Goal: Task Accomplishment & Management: Manage account settings

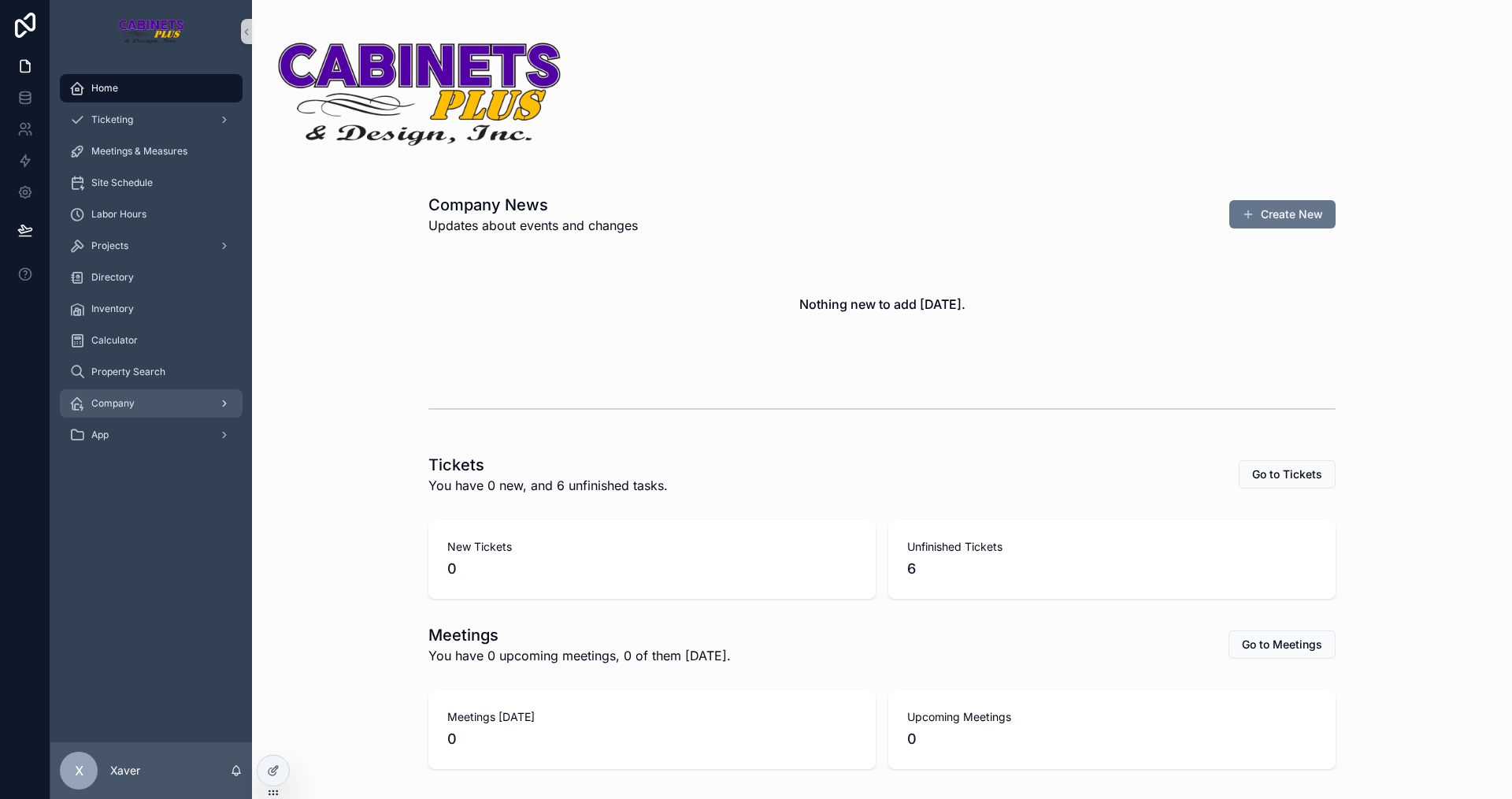
click at [162, 405] on div "Company" at bounding box center [151, 403] width 164 height 25
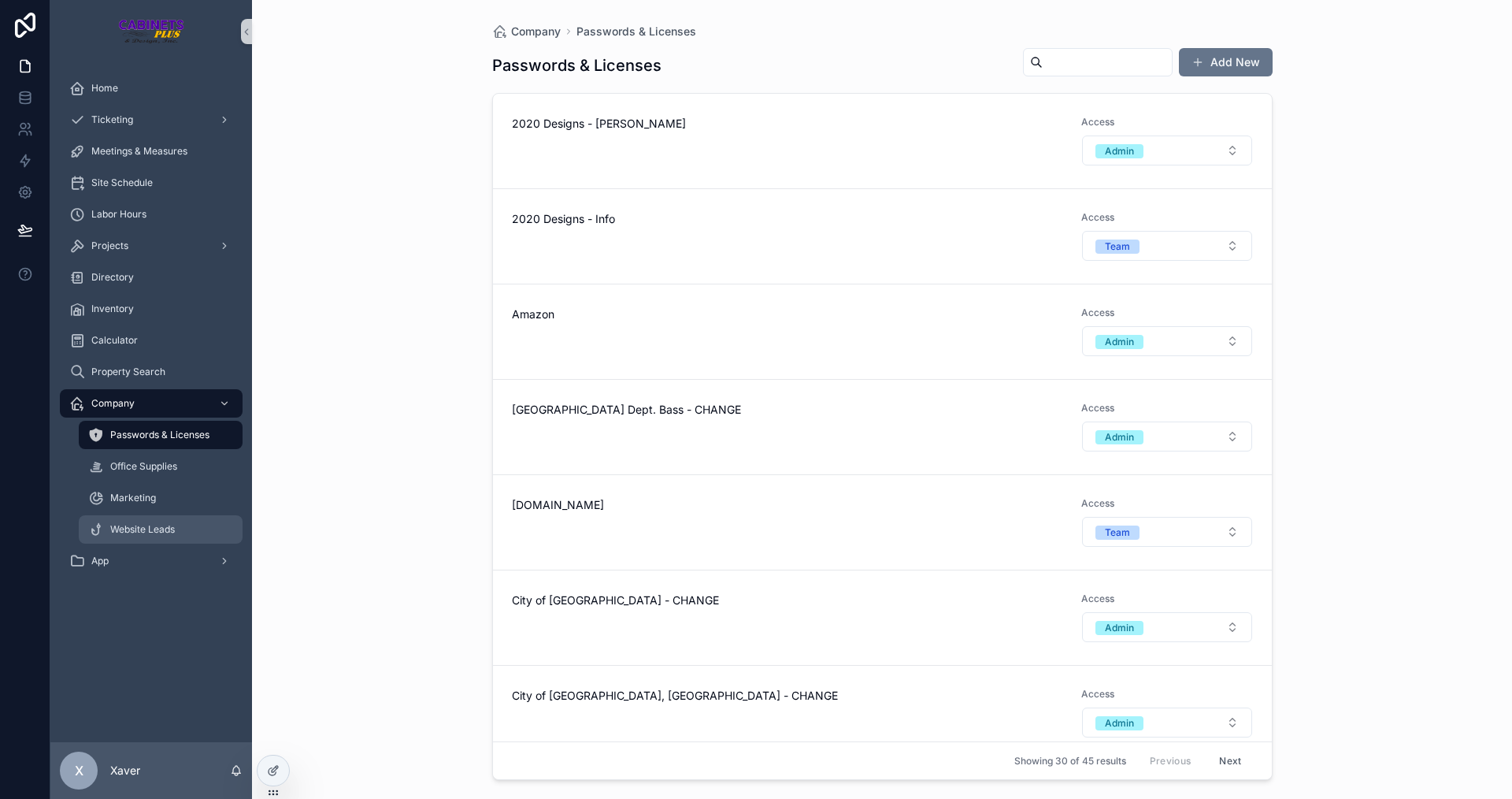
click at [128, 523] on span "Website Leads" at bounding box center [142, 529] width 65 height 12
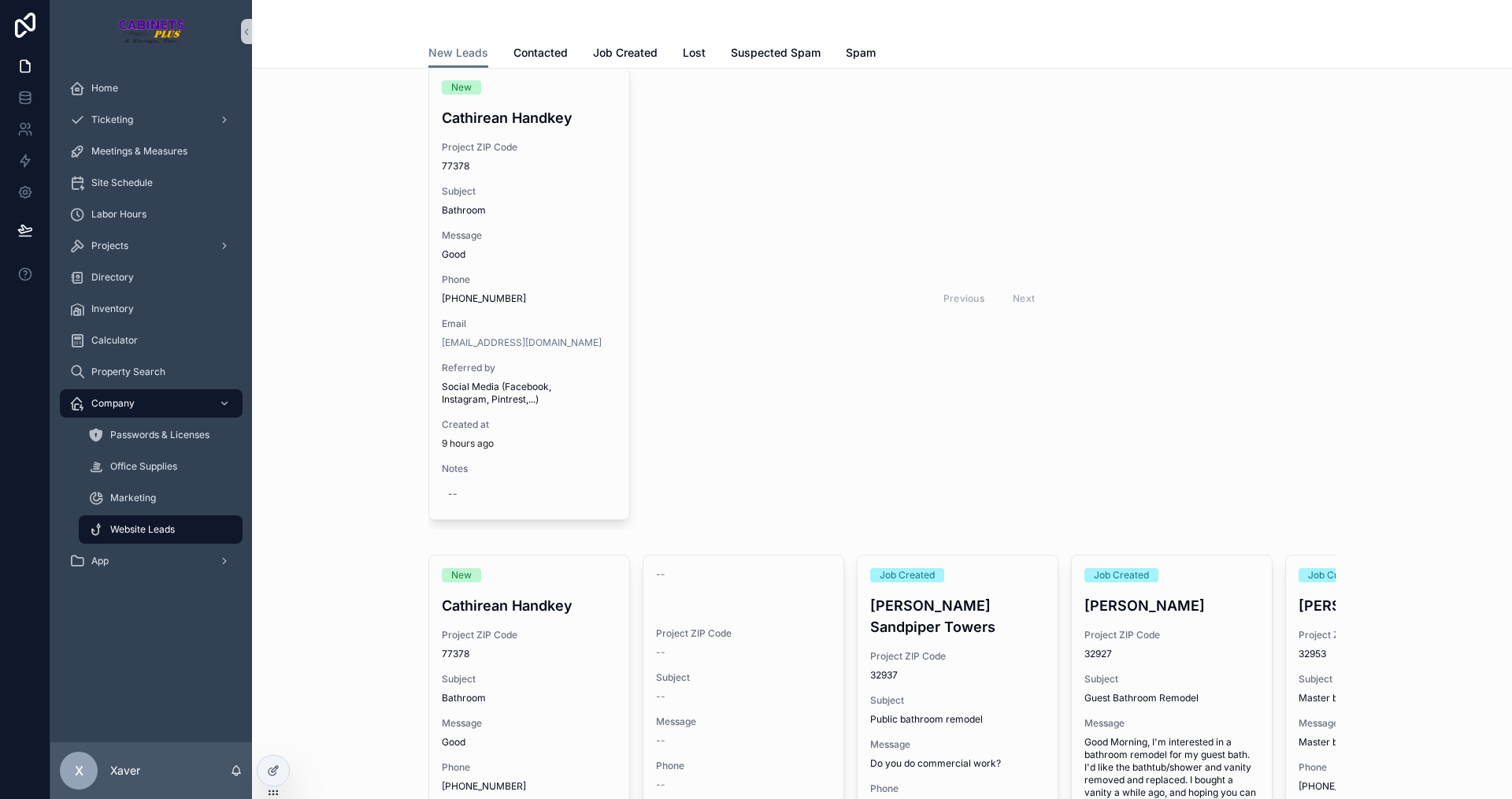
scroll to position [315, 0]
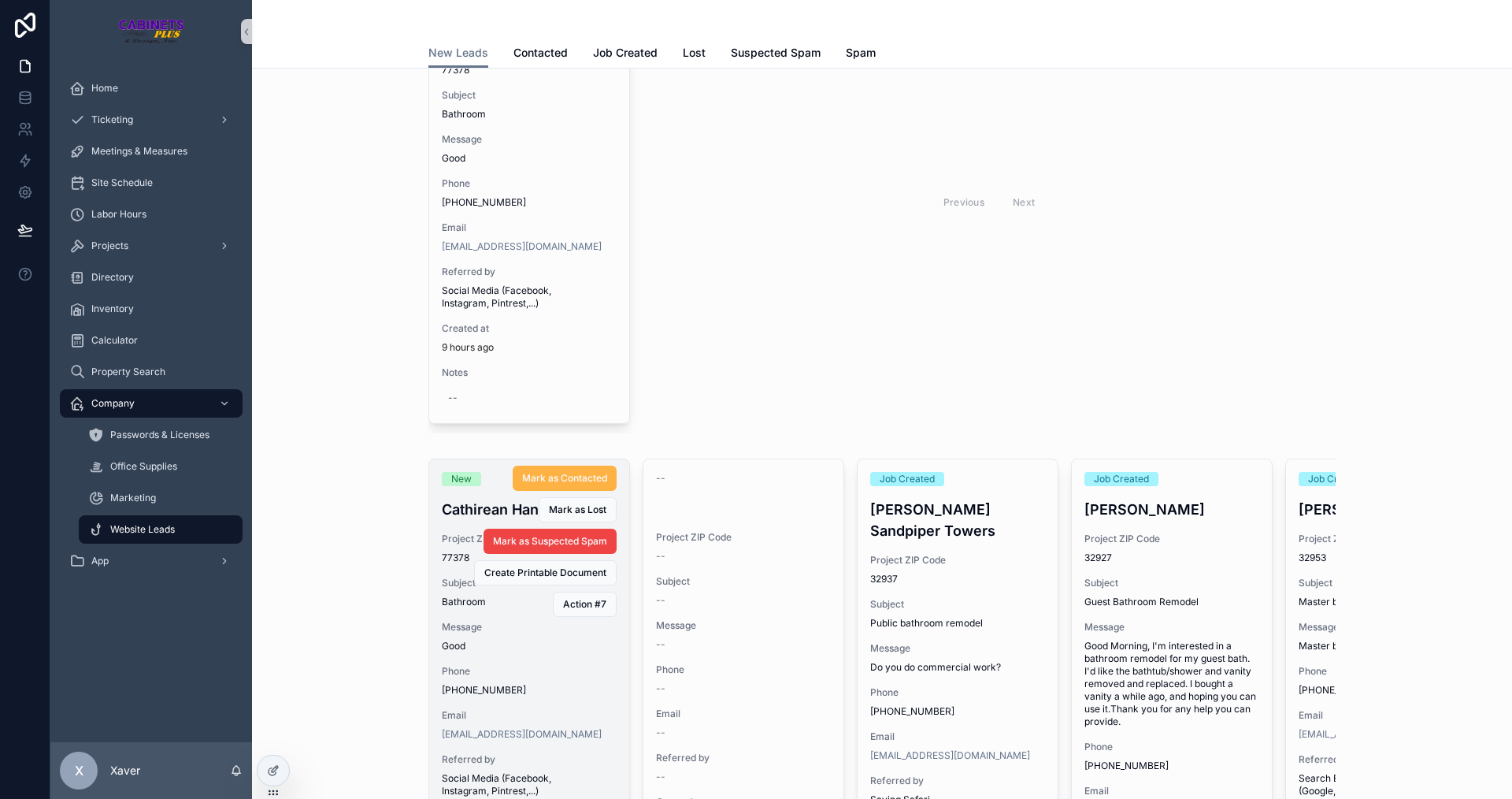
click at [559, 479] on span "Mark as Contacted" at bounding box center [565, 477] width 85 height 12
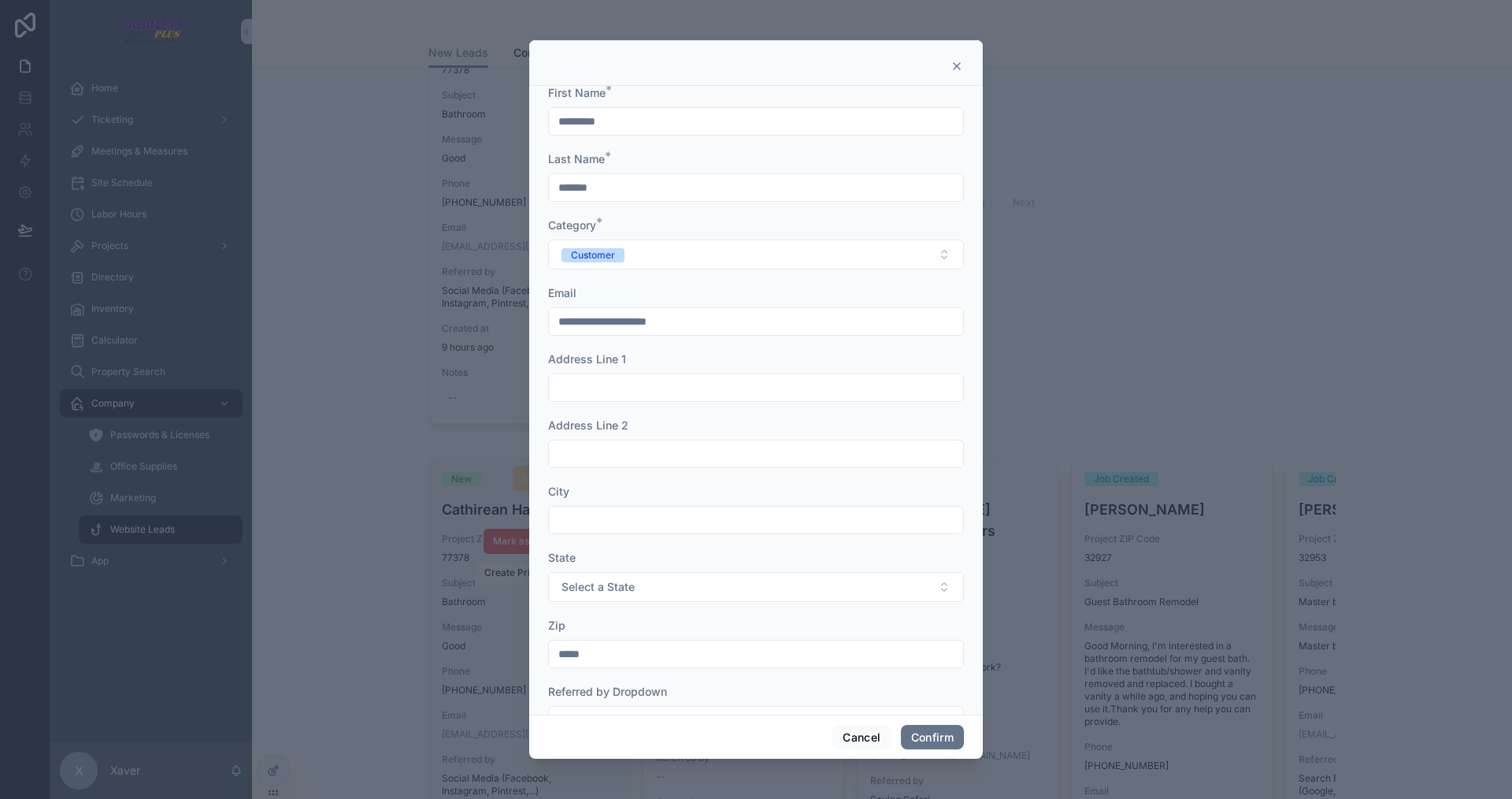
scroll to position [0, 0]
click at [850, 738] on button "Cancel" at bounding box center [862, 737] width 58 height 25
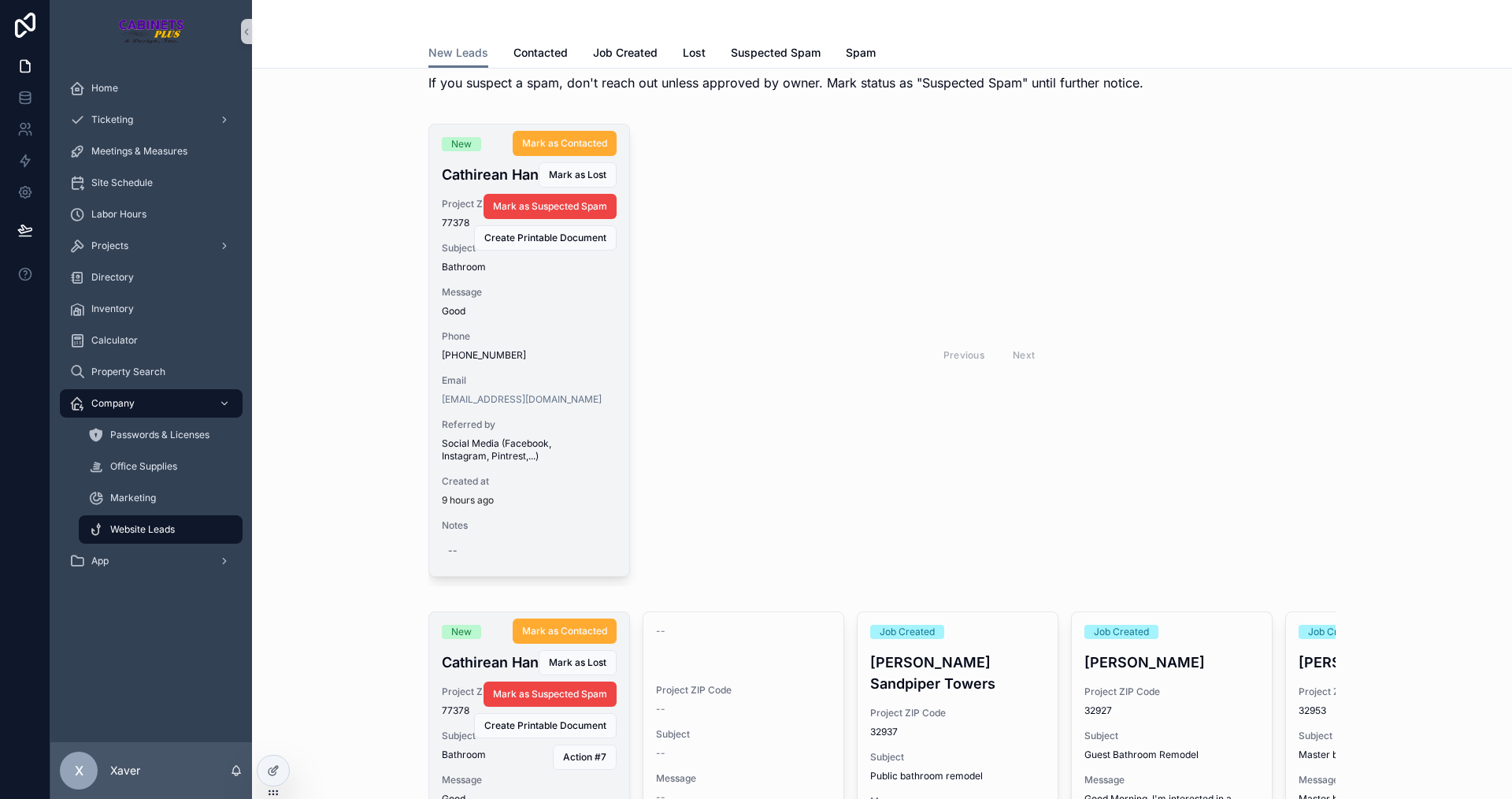
scroll to position [157, 0]
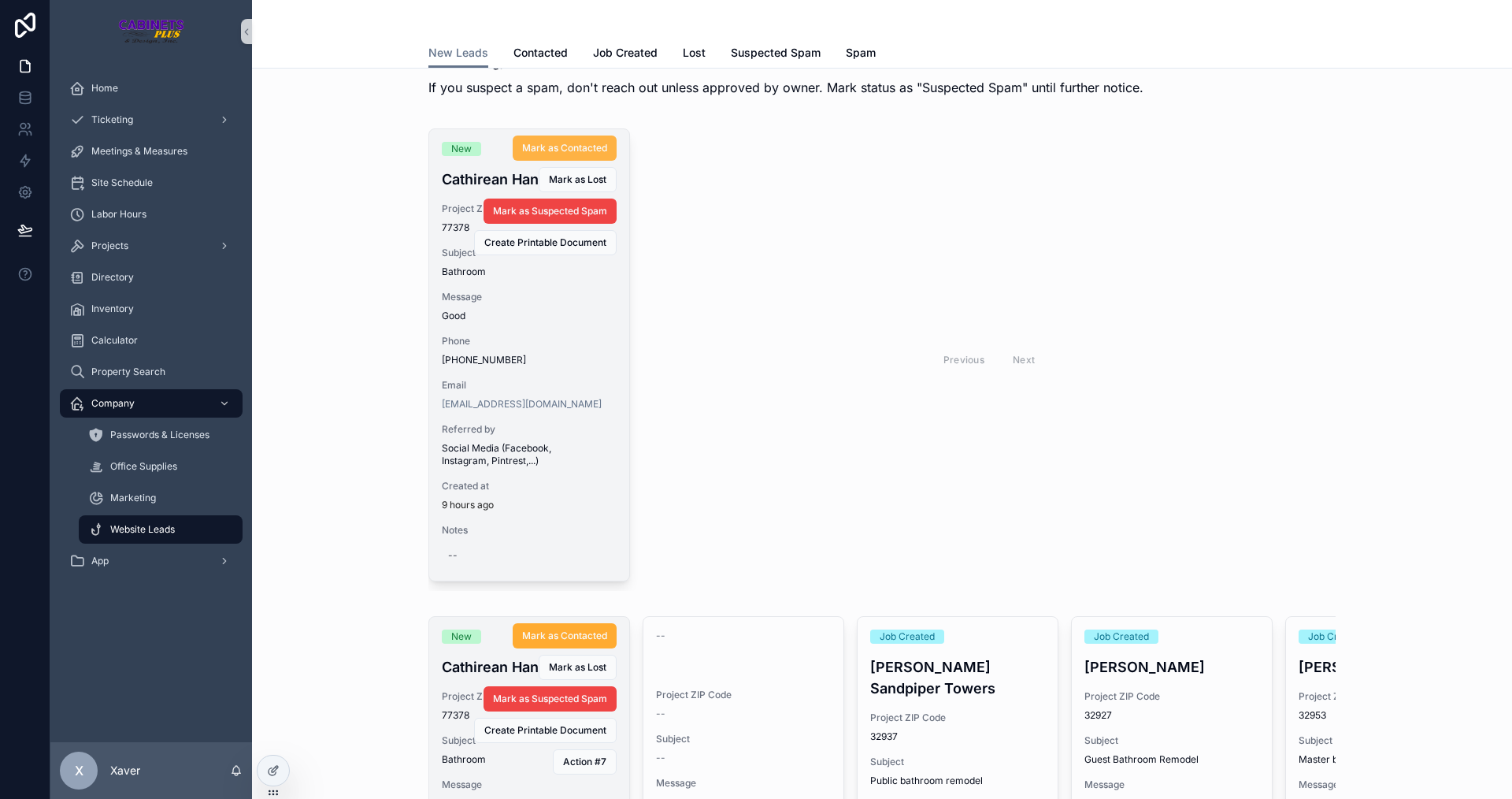
click at [530, 145] on span "Mark as Contacted" at bounding box center [565, 148] width 85 height 12
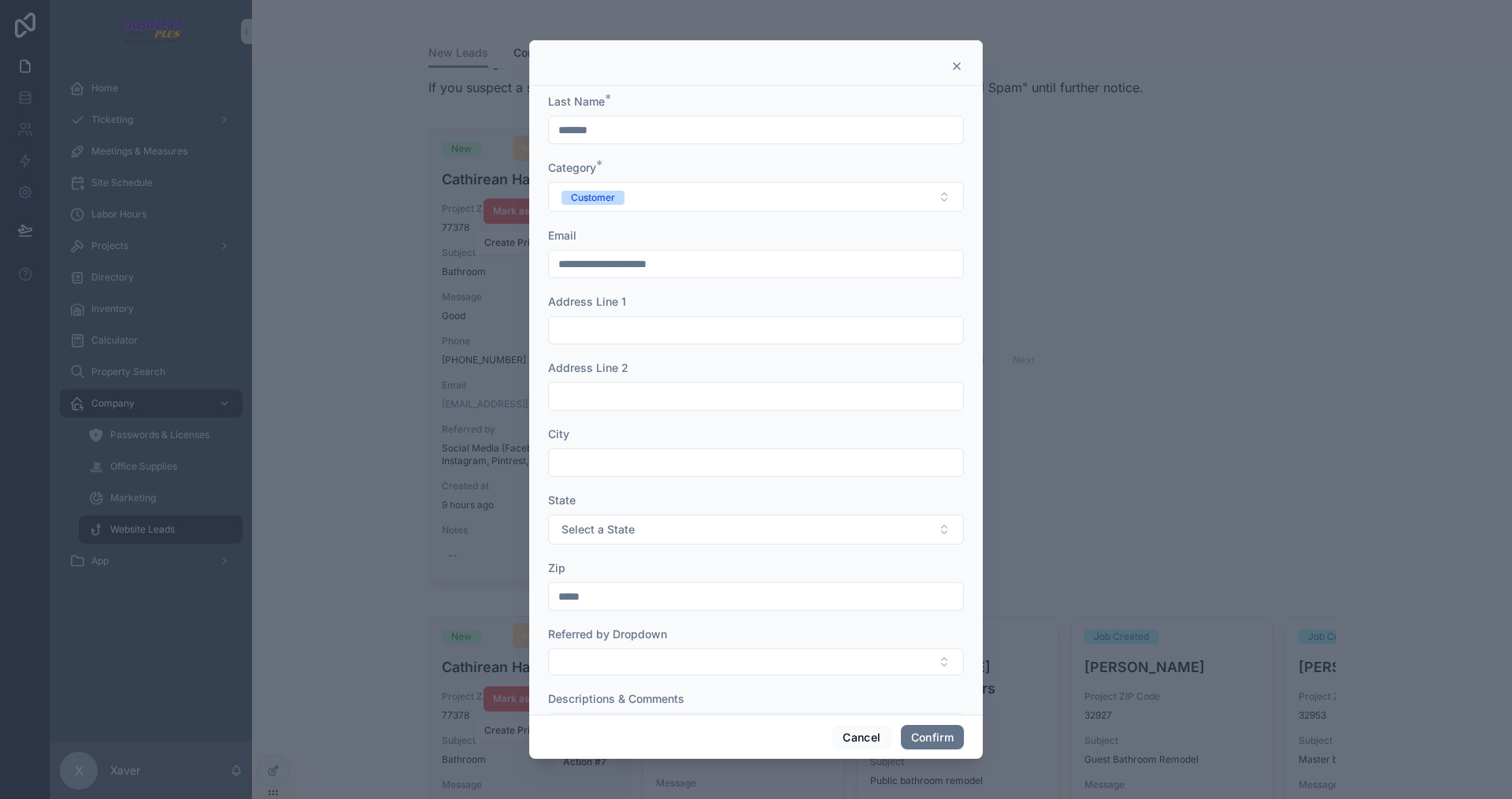
scroll to position [138, 0]
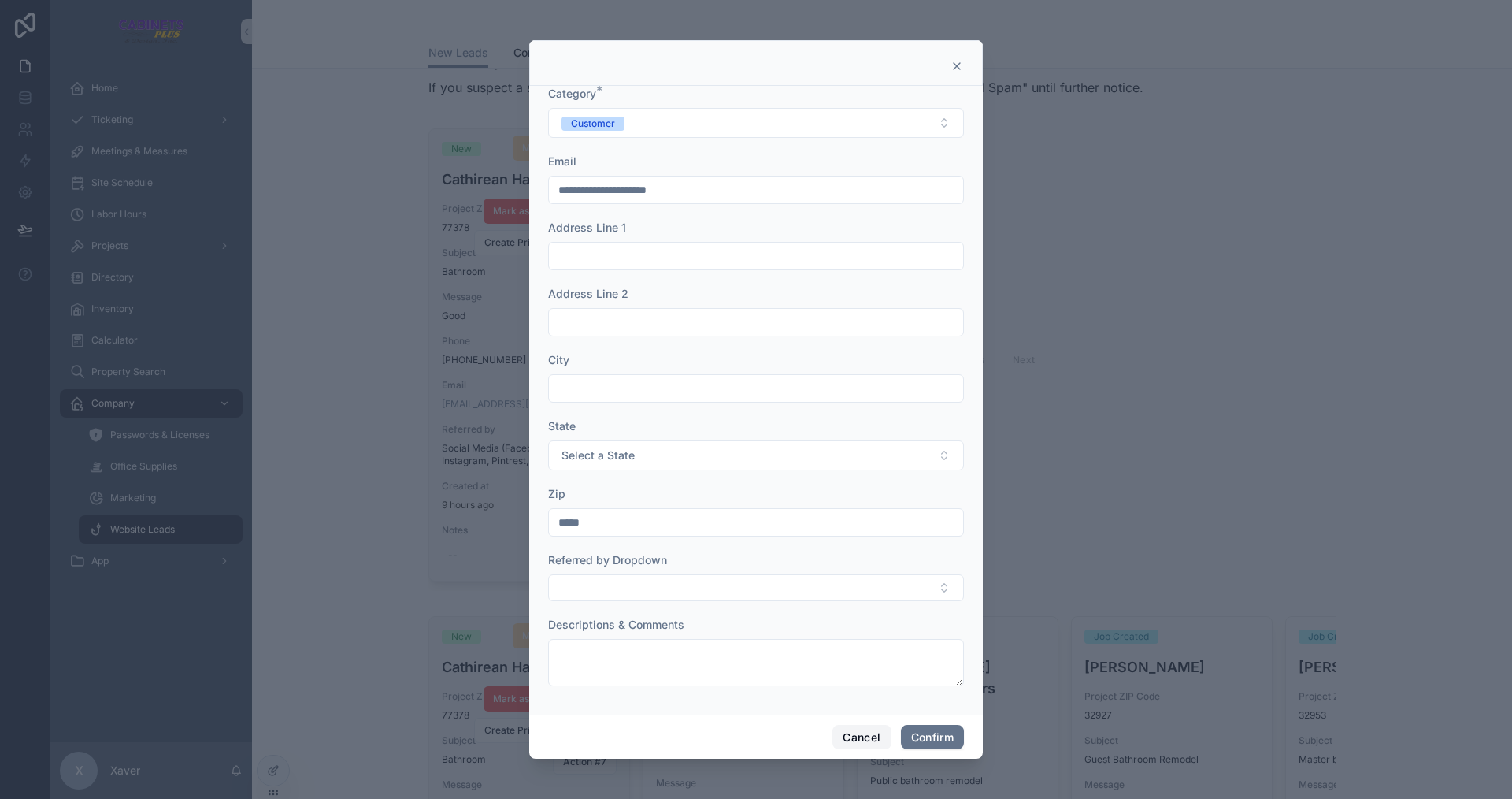
click at [849, 726] on button "Cancel" at bounding box center [862, 737] width 58 height 25
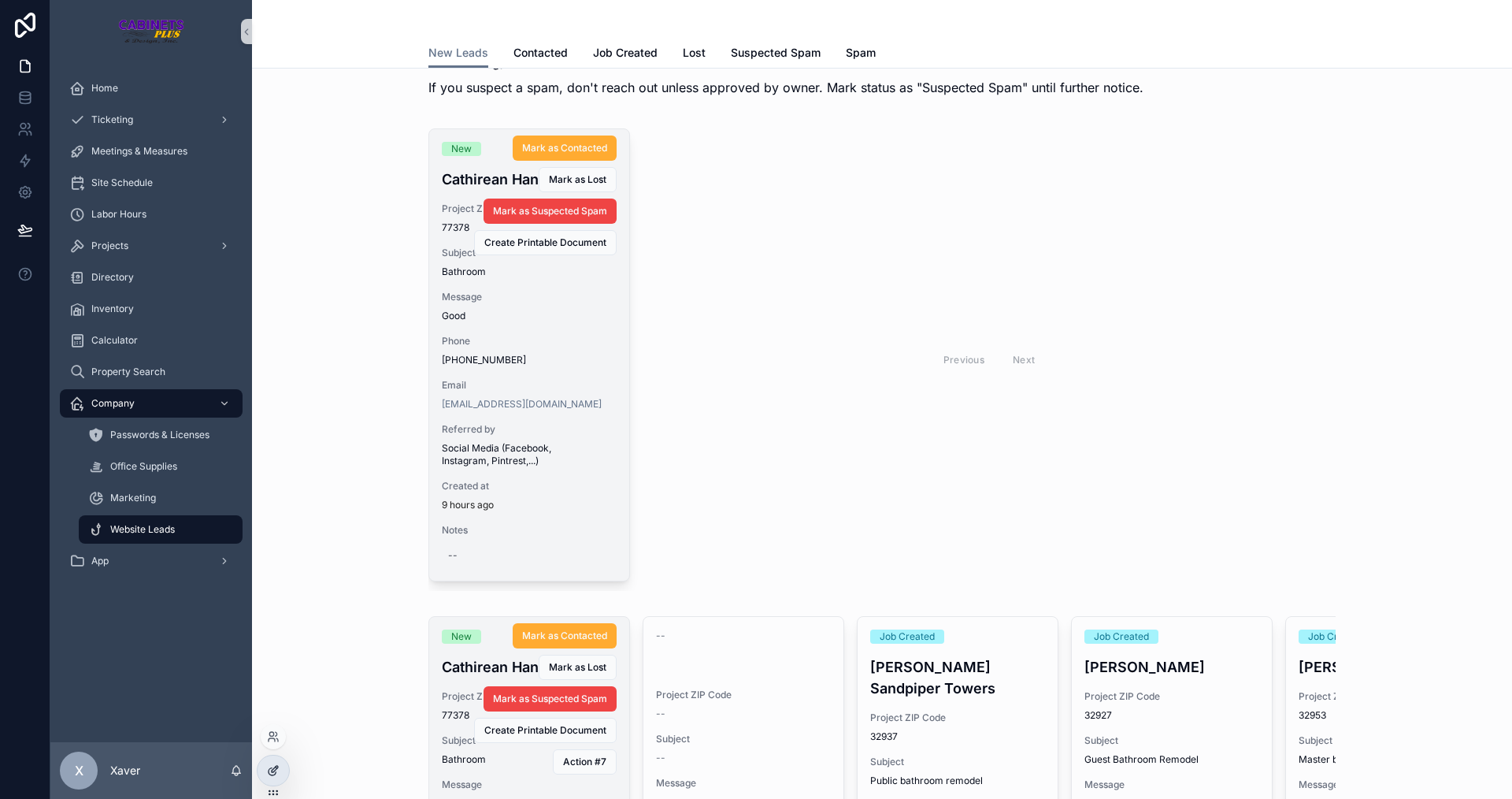
click at [268, 773] on icon at bounding box center [272, 772] width 8 height 8
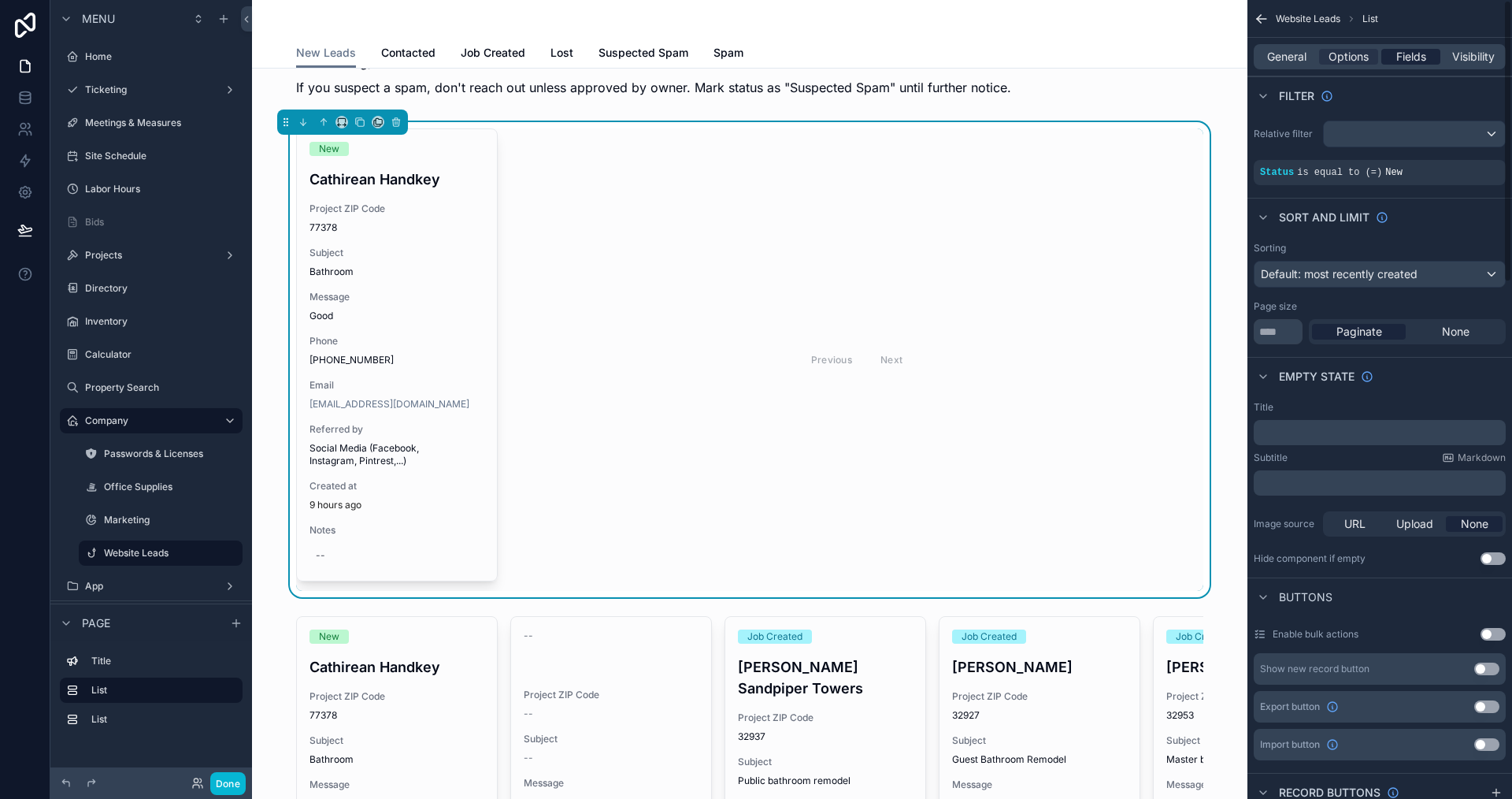
click at [1404, 55] on span "Fields" at bounding box center [1411, 56] width 30 height 16
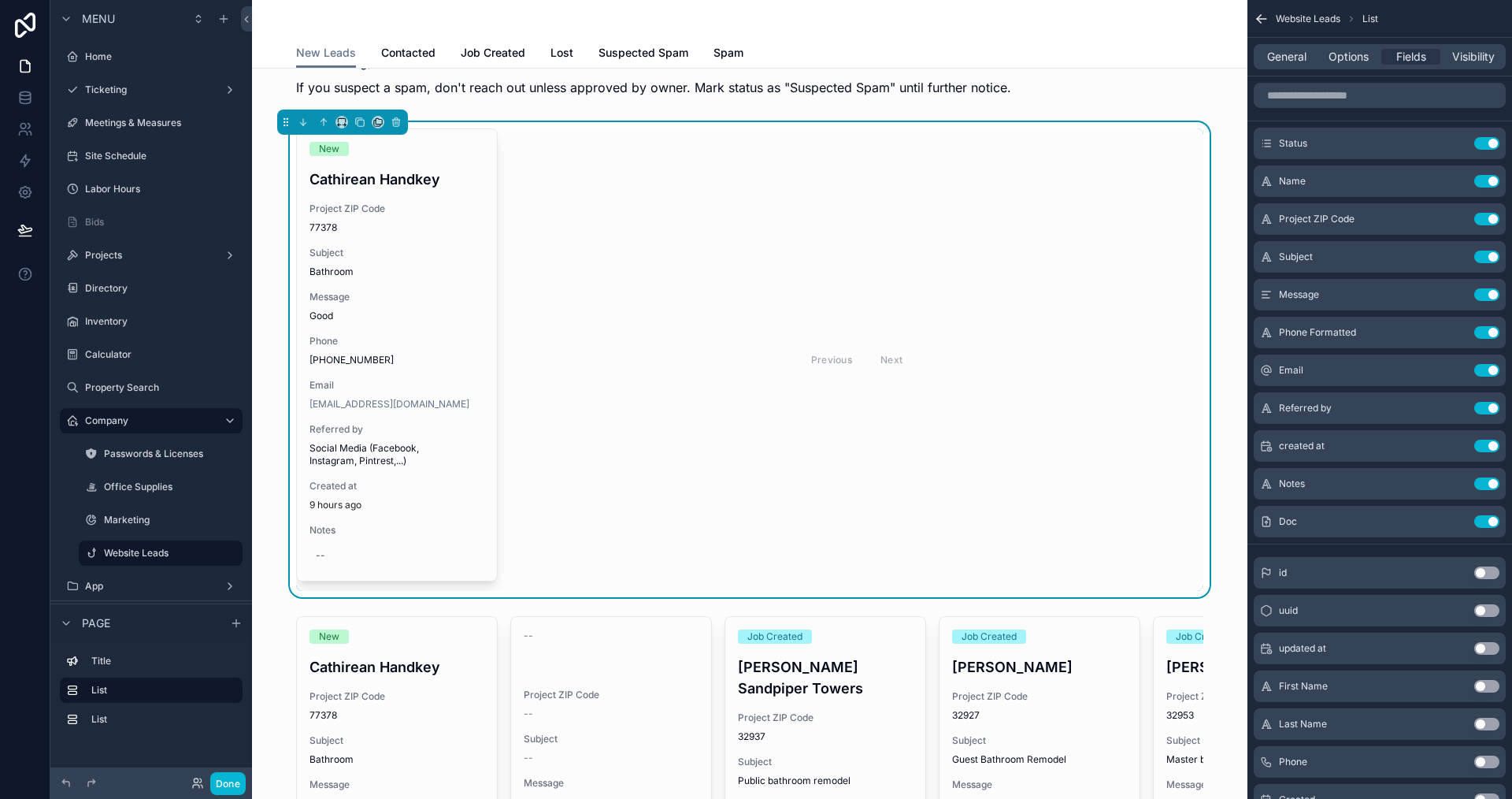
click at [1346, 65] on div "General Options Fields Visibility" at bounding box center [1380, 56] width 252 height 25
click at [1347, 60] on span "Options" at bounding box center [1348, 56] width 40 height 16
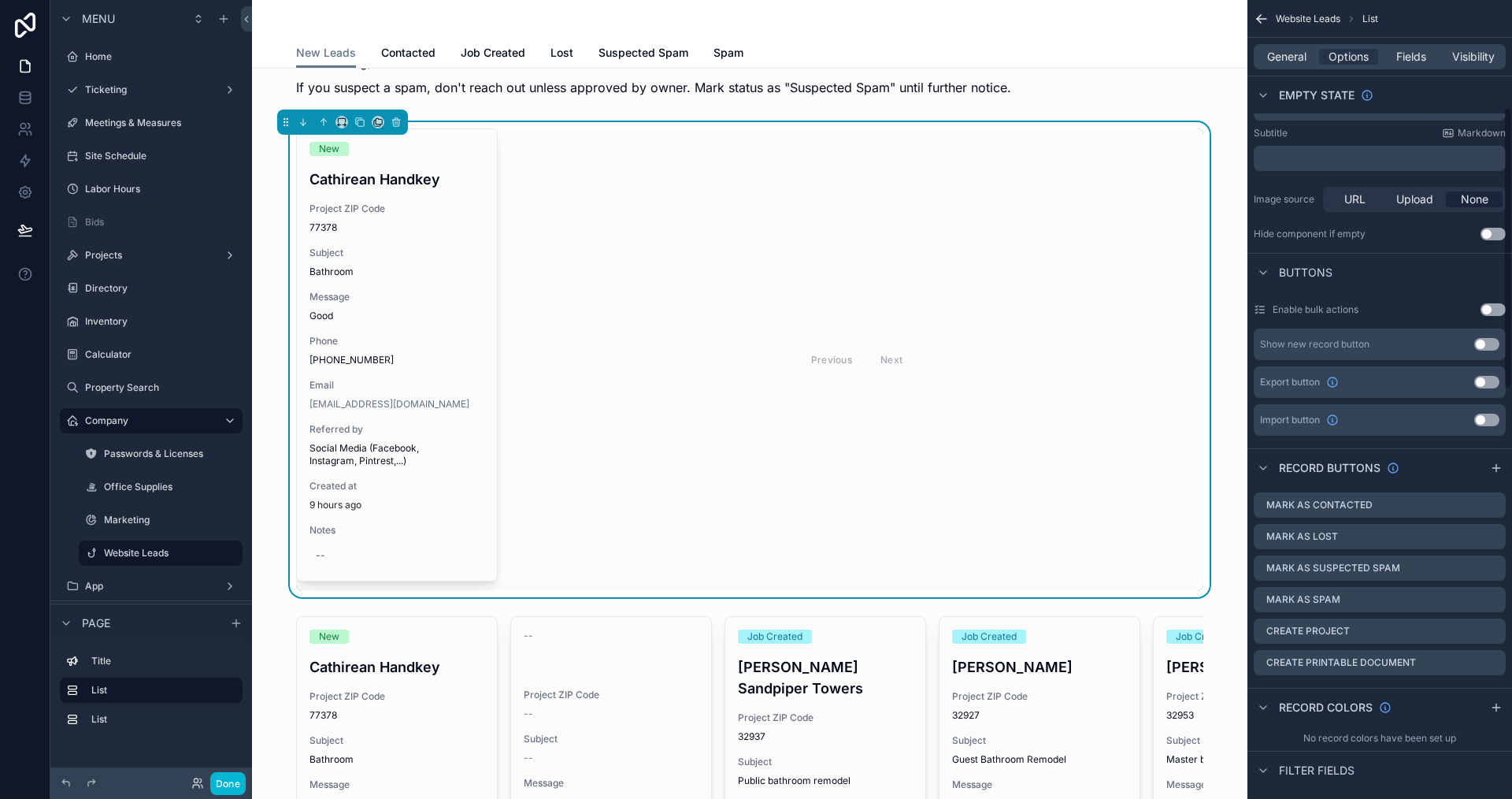
scroll to position [394, 0]
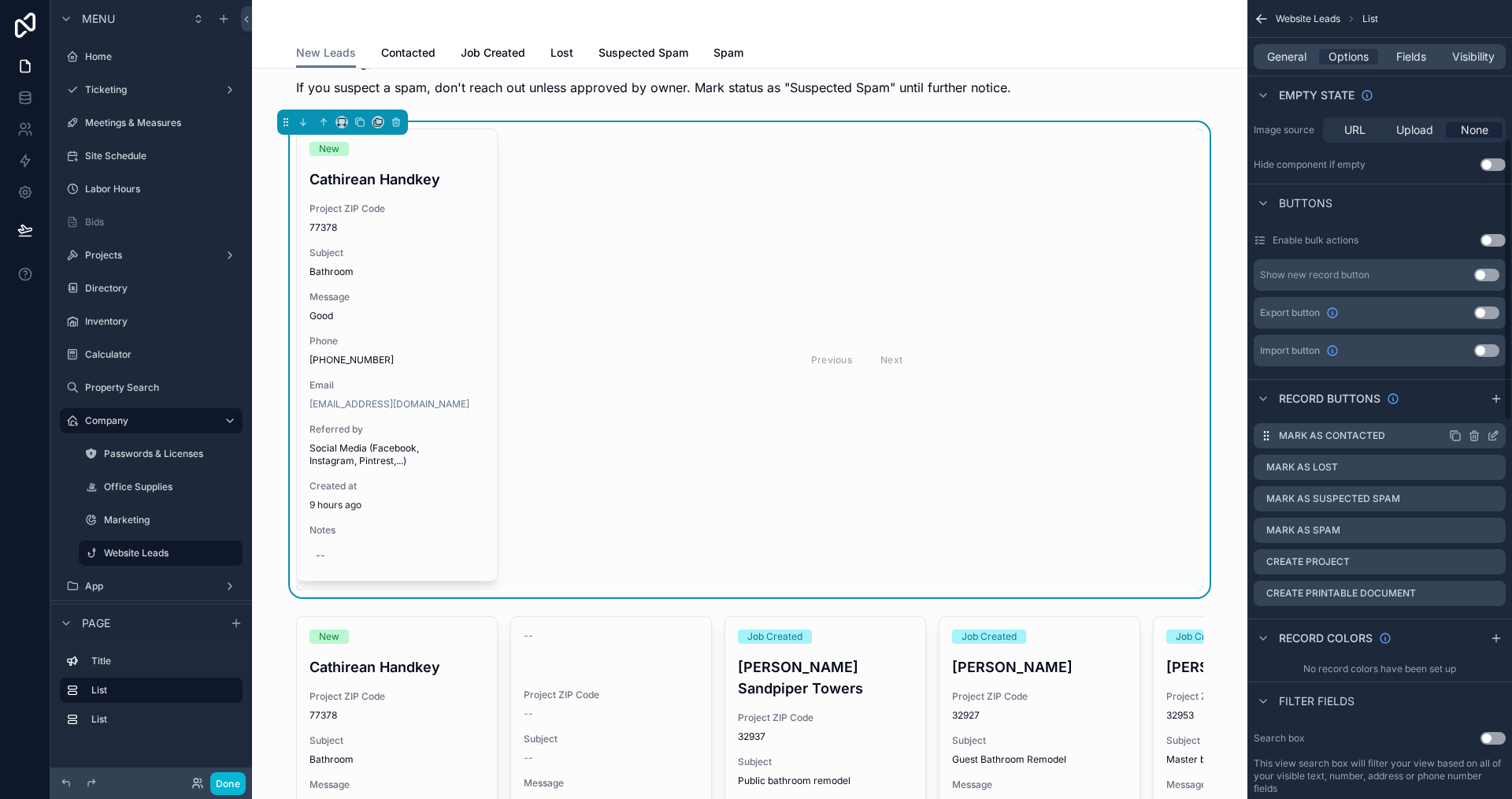
click at [1488, 434] on icon "scrollable content" at bounding box center [1492, 435] width 12 height 12
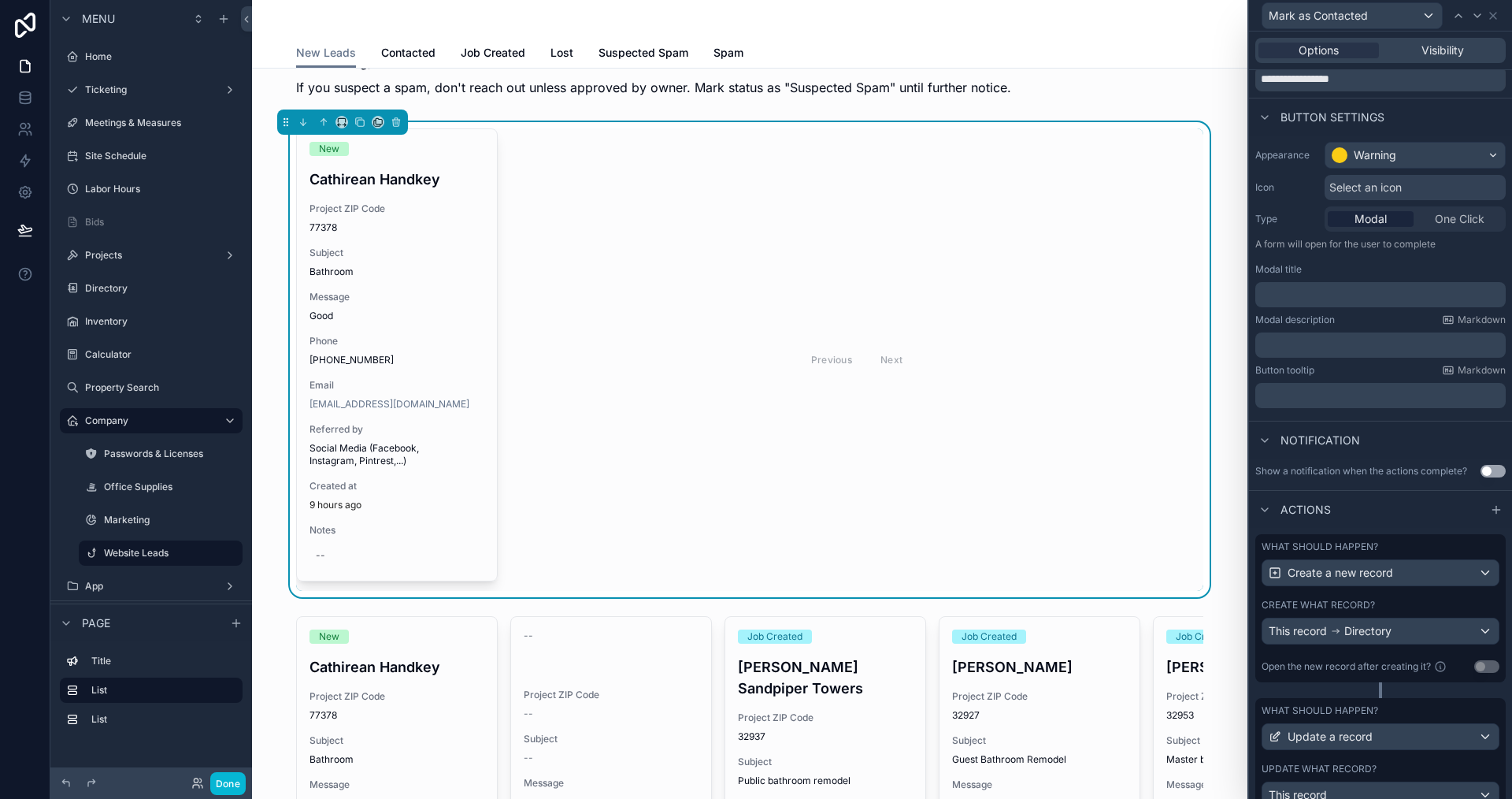
scroll to position [123, 0]
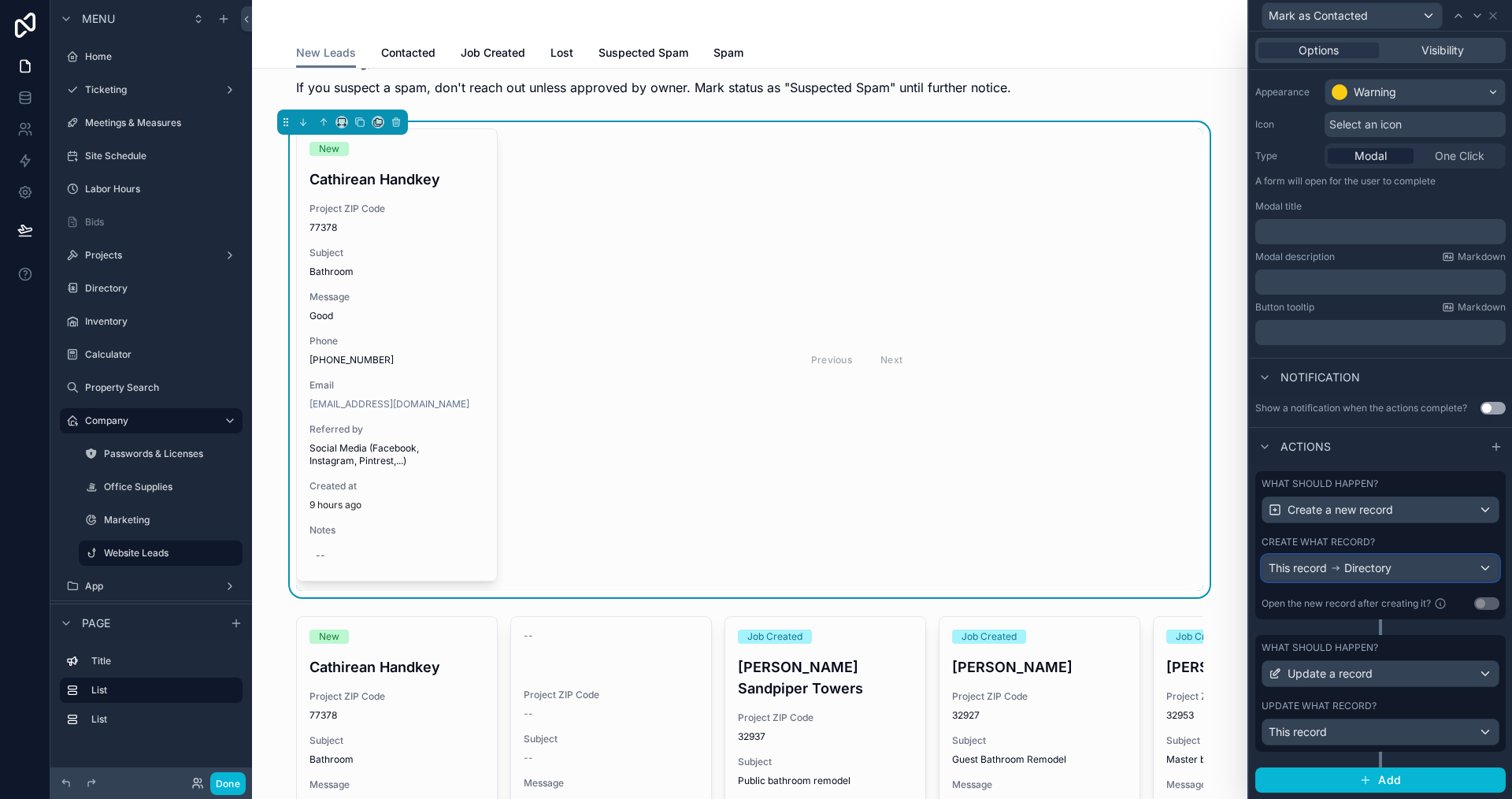
click at [1388, 567] on span "Directory" at bounding box center [1368, 567] width 47 height 16
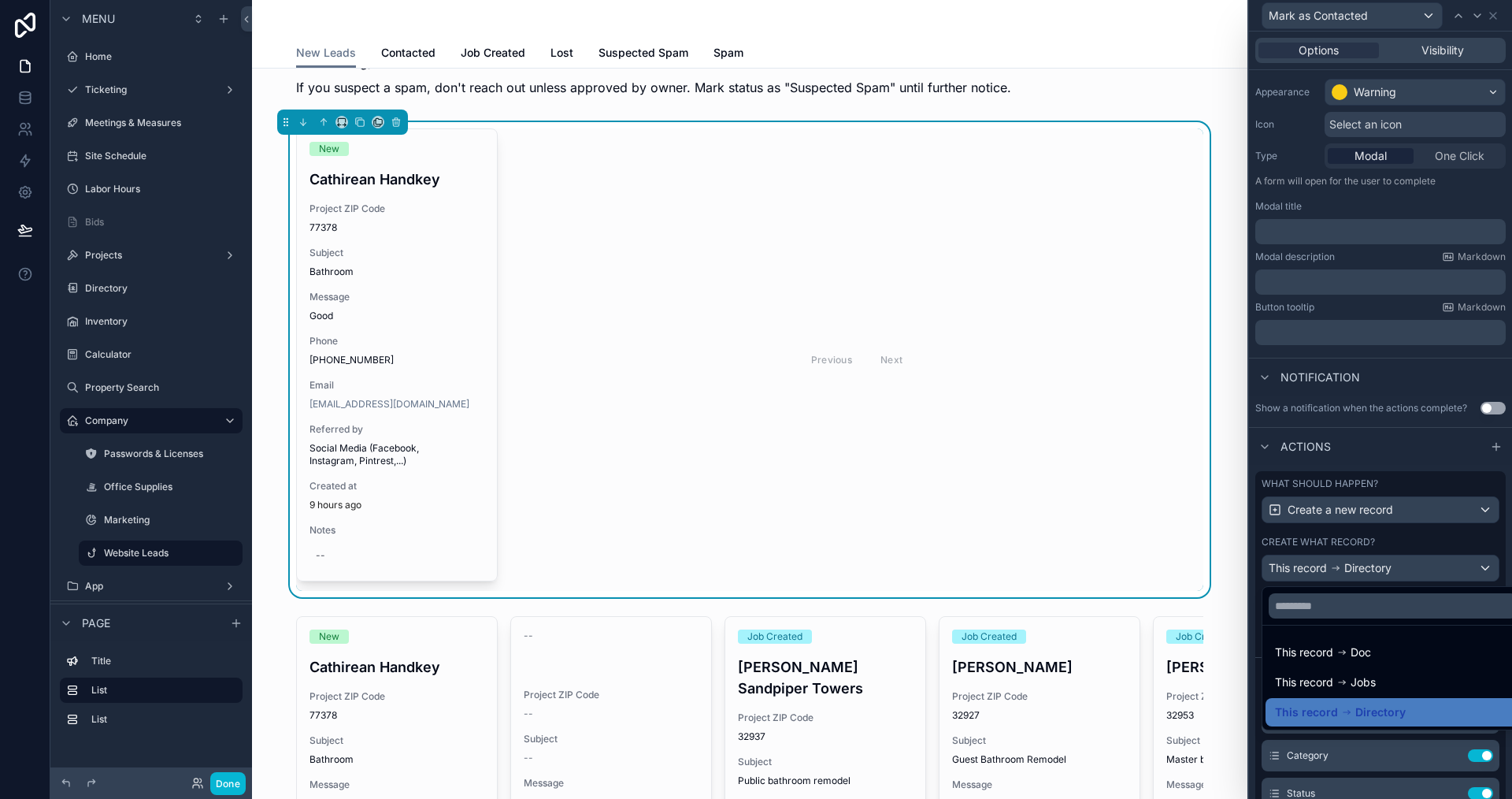
click at [1357, 455] on div at bounding box center [1381, 399] width 263 height 799
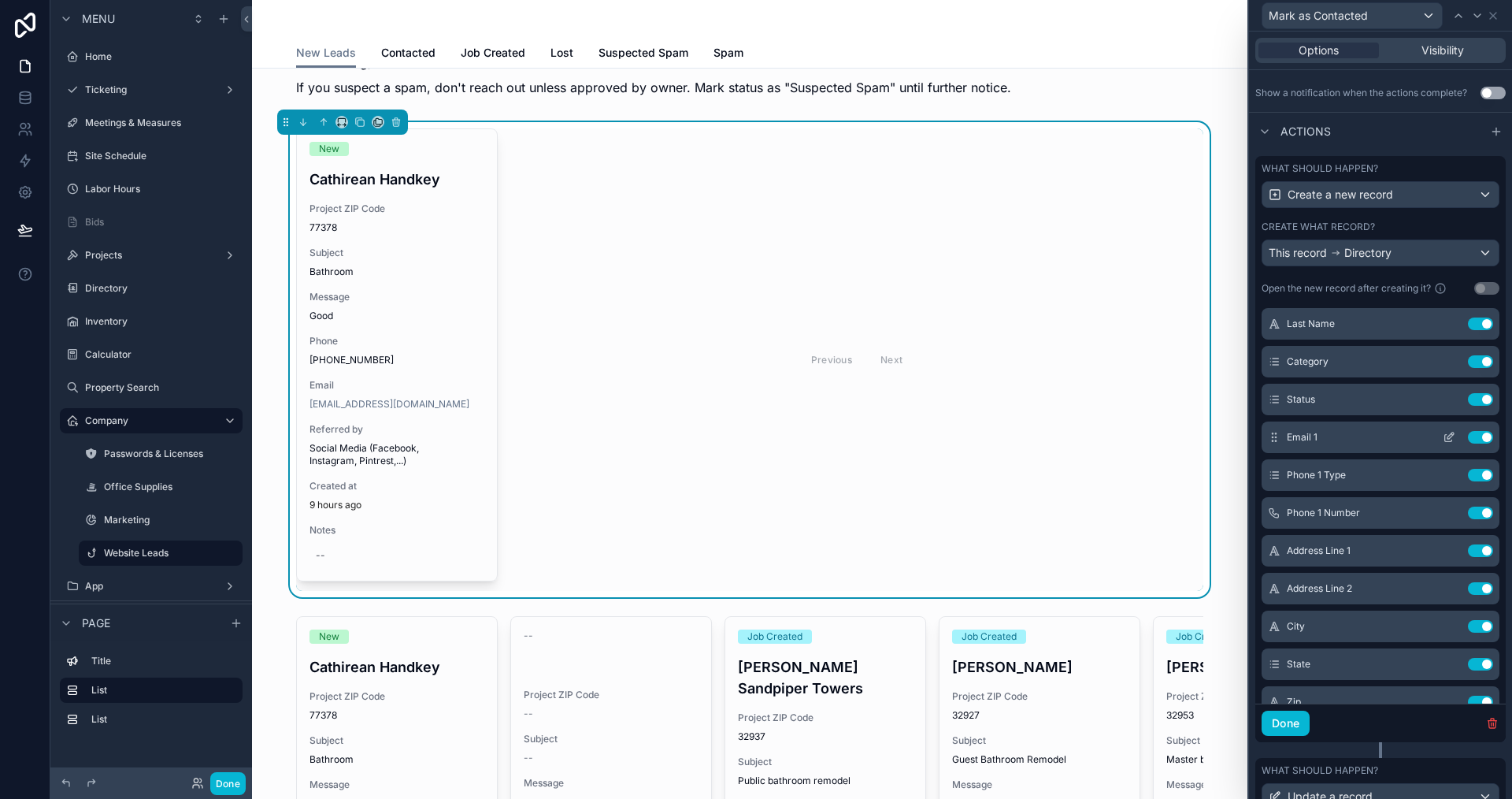
scroll to position [157, 0]
click at [1445, 433] on icon at bounding box center [1449, 436] width 8 height 8
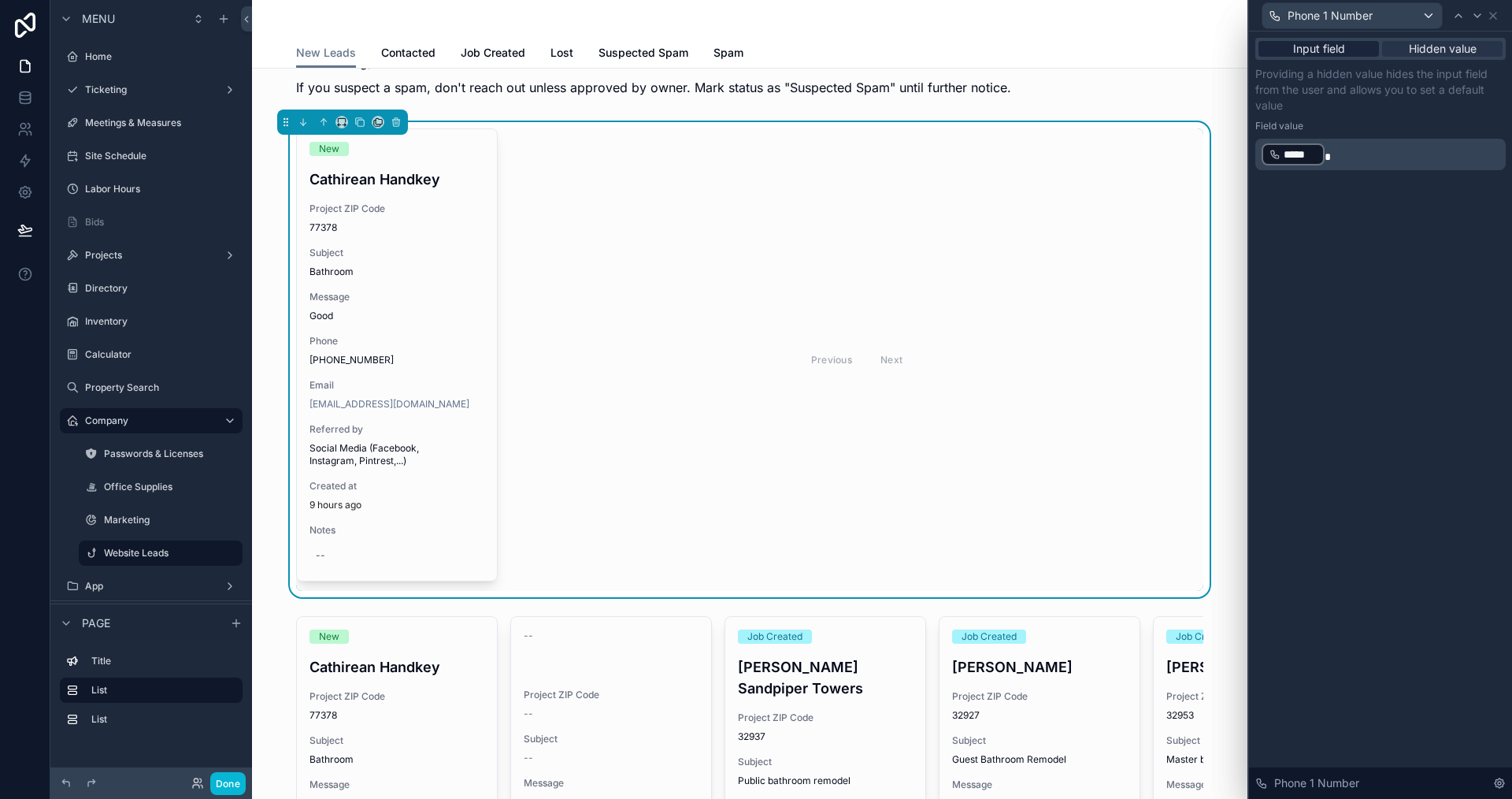
click at [1337, 43] on span "Input field" at bounding box center [1319, 49] width 52 height 16
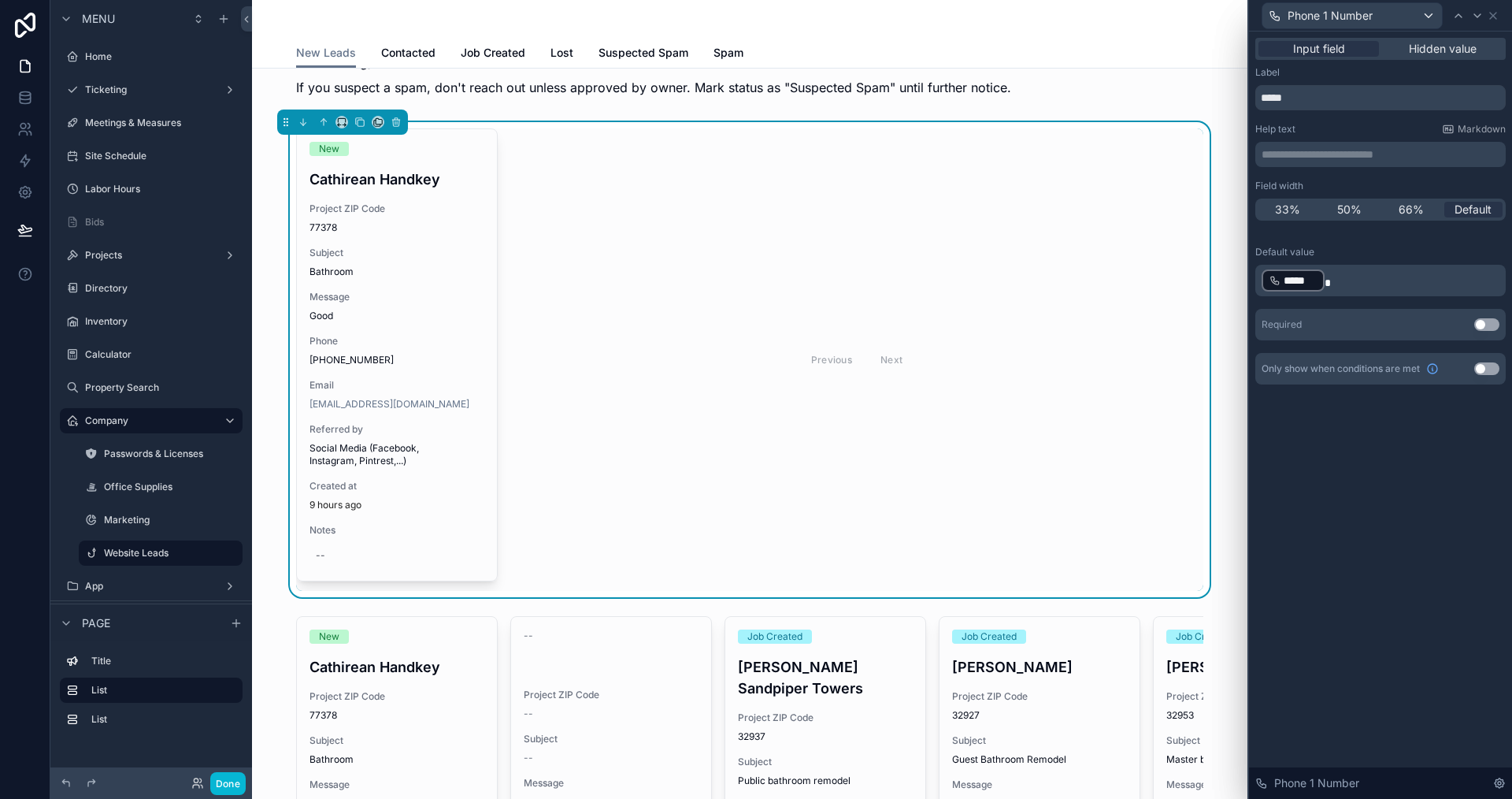
click at [1361, 280] on p "﻿ ***** ﻿" at bounding box center [1382, 280] width 241 height 25
click at [1434, 476] on div "**********" at bounding box center [1381, 414] width 263 height 767
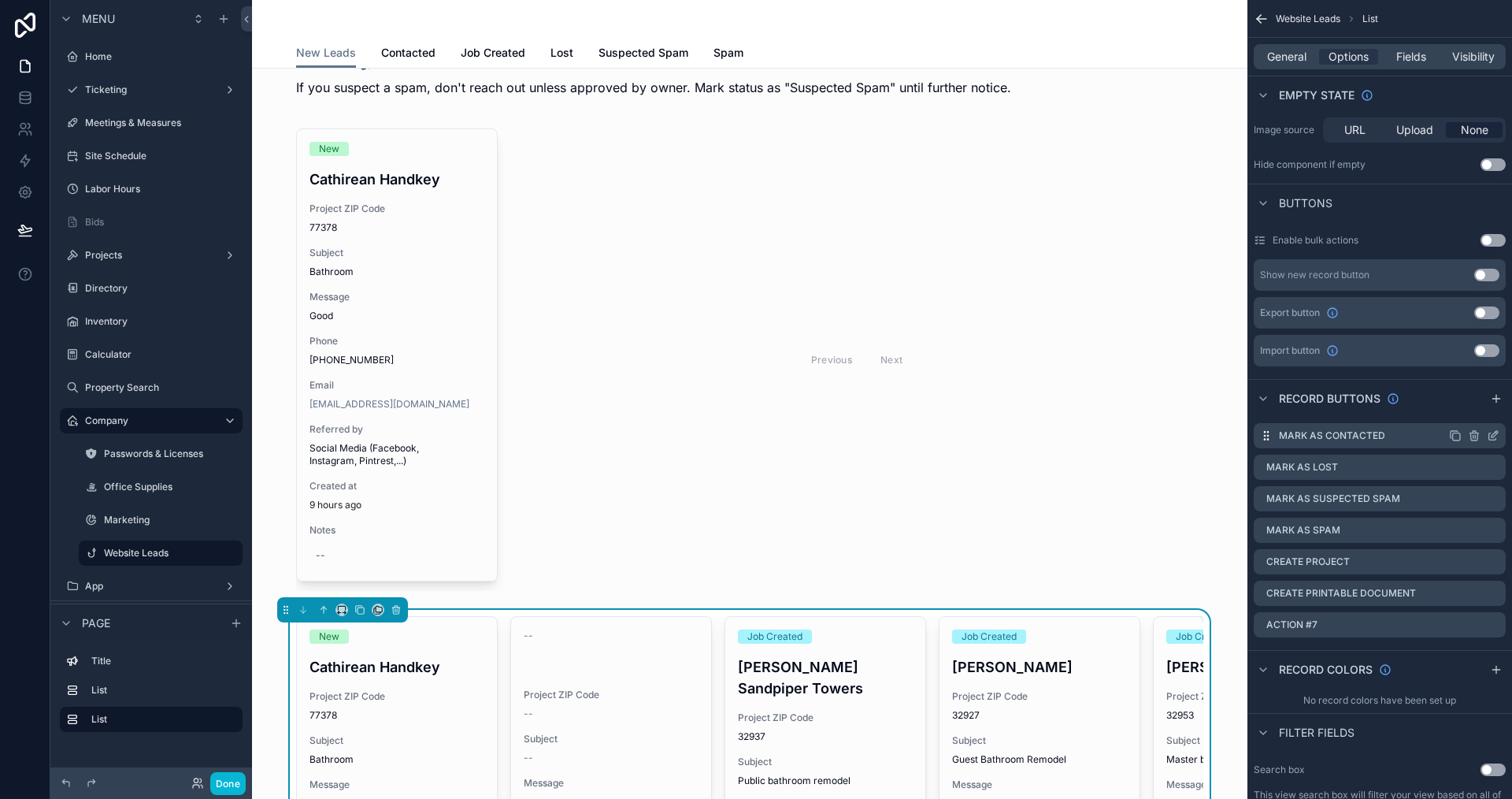
click at [1487, 436] on div "scrollable content" at bounding box center [1474, 435] width 51 height 12
click at [1499, 438] on icon "scrollable content" at bounding box center [1492, 435] width 12 height 12
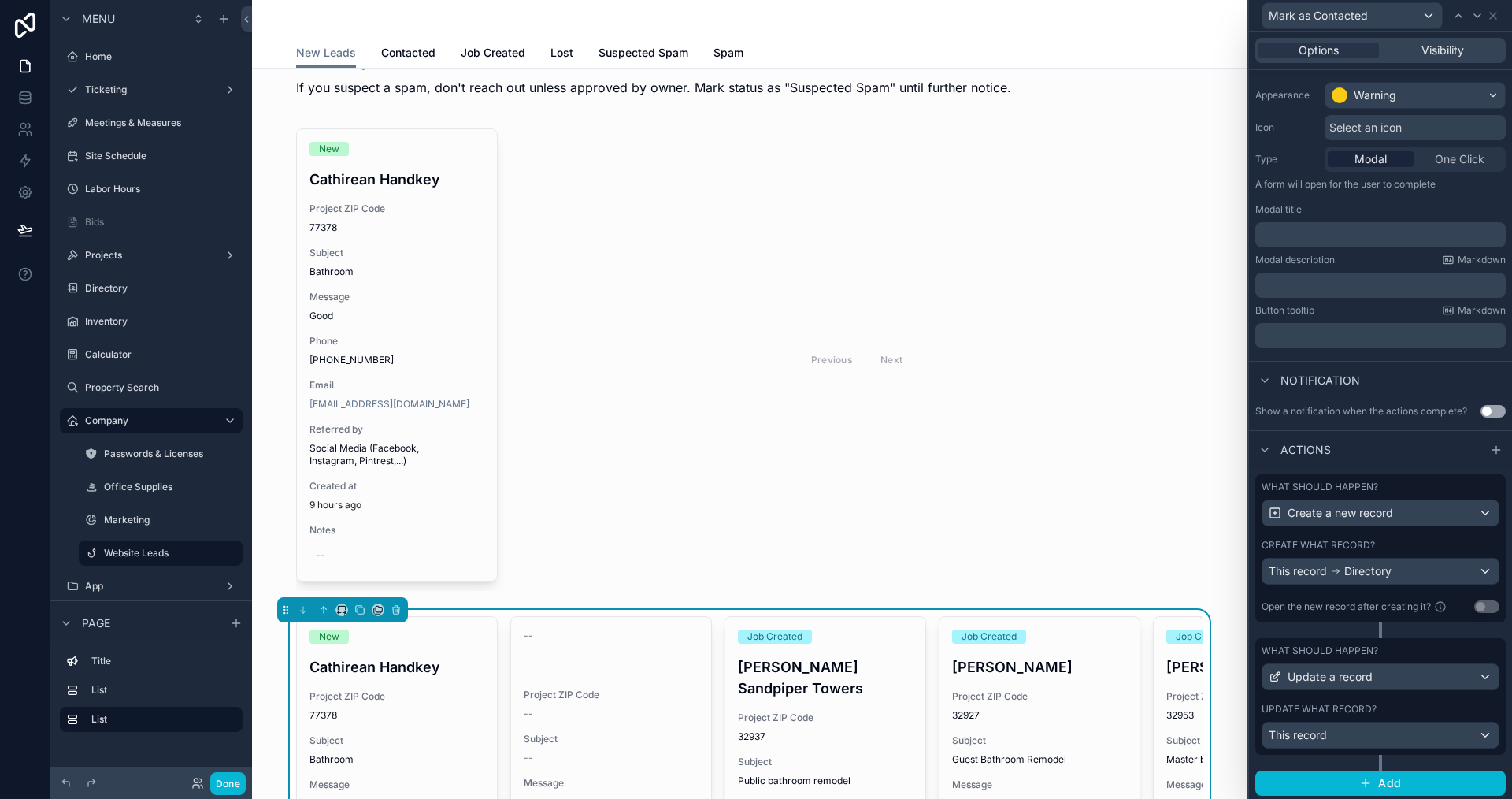
scroll to position [123, 0]
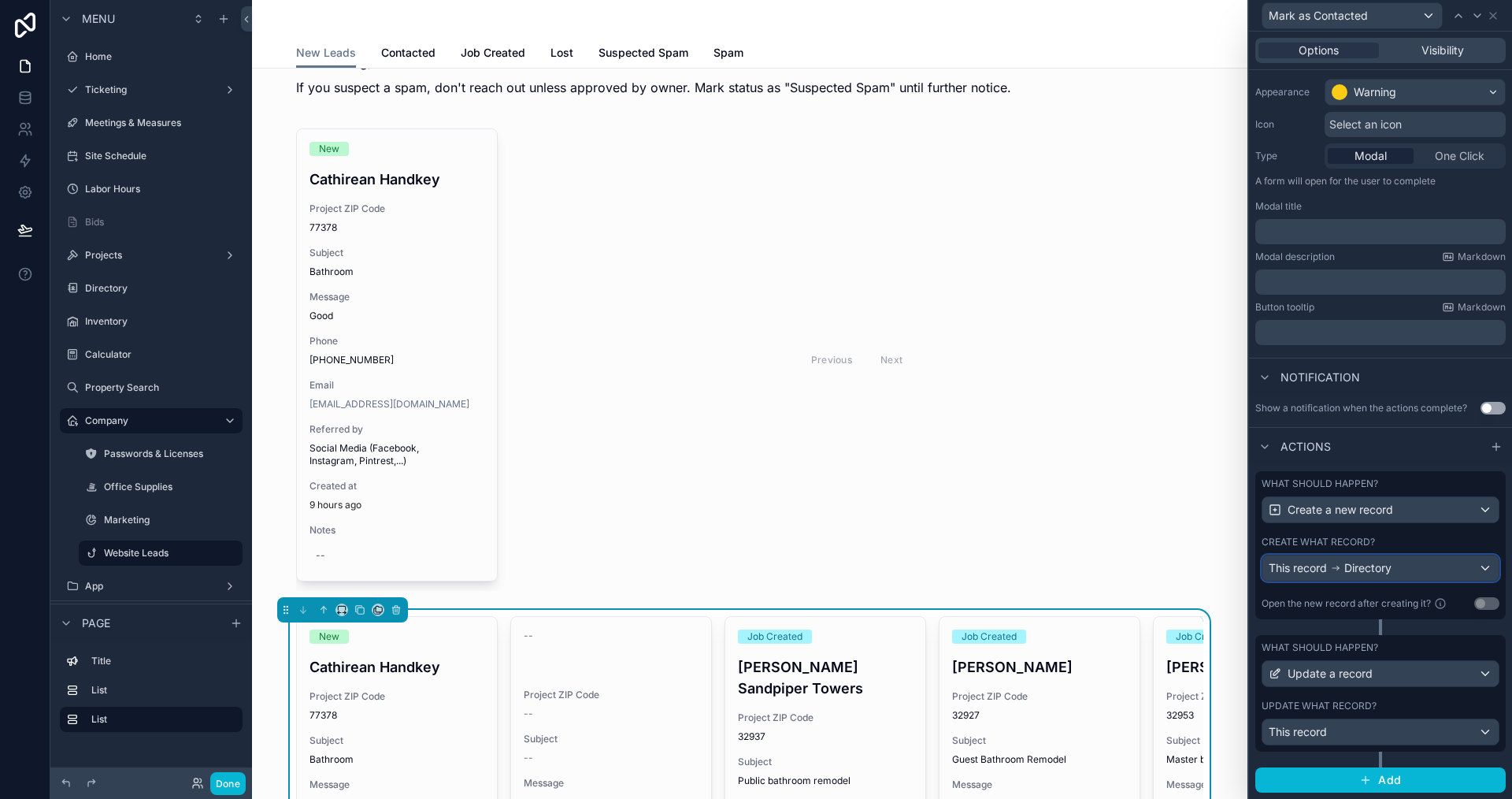
click at [1361, 578] on div "This record Directory" at bounding box center [1380, 567] width 236 height 25
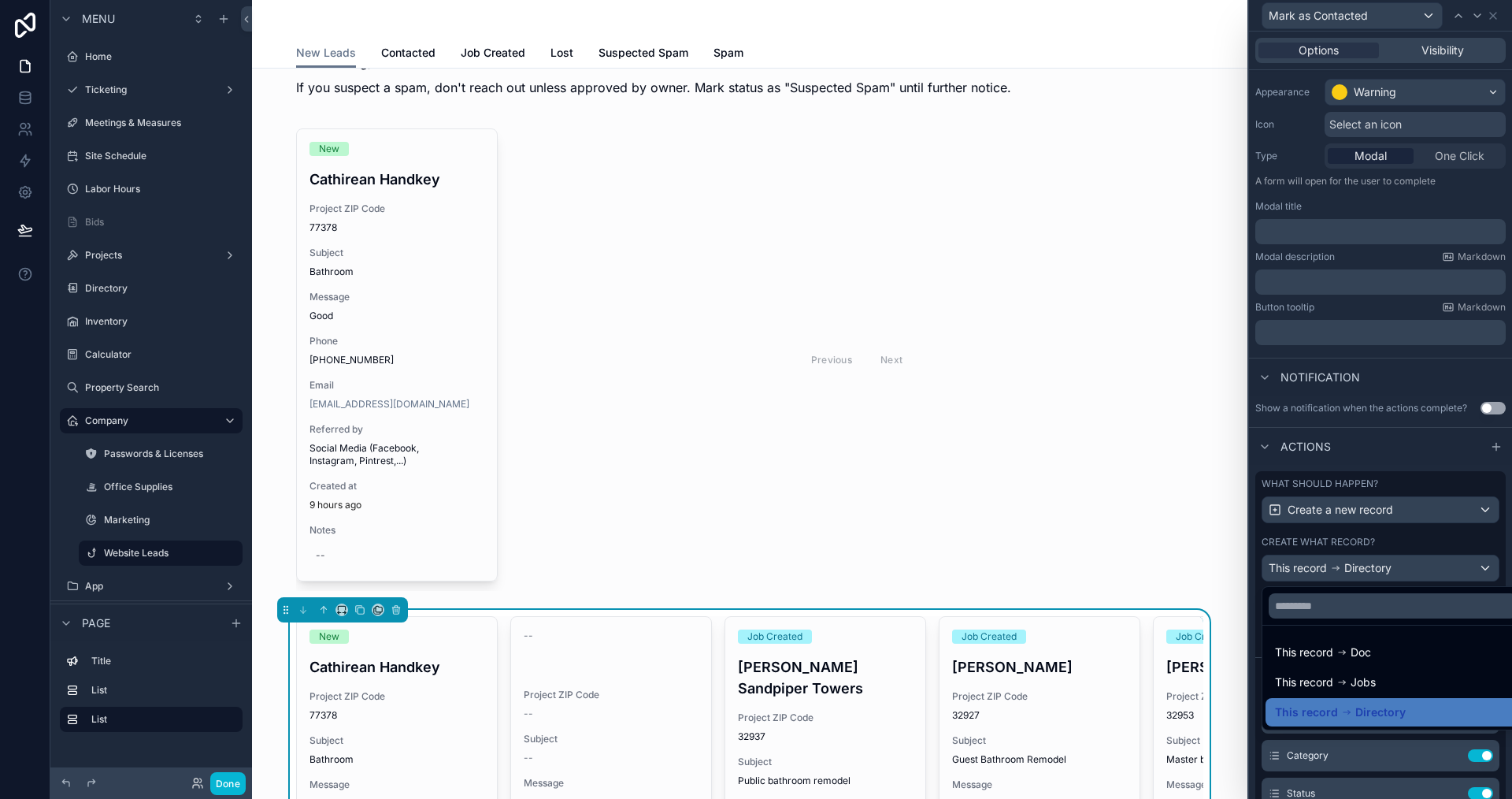
click at [1360, 583] on div at bounding box center [1381, 399] width 263 height 799
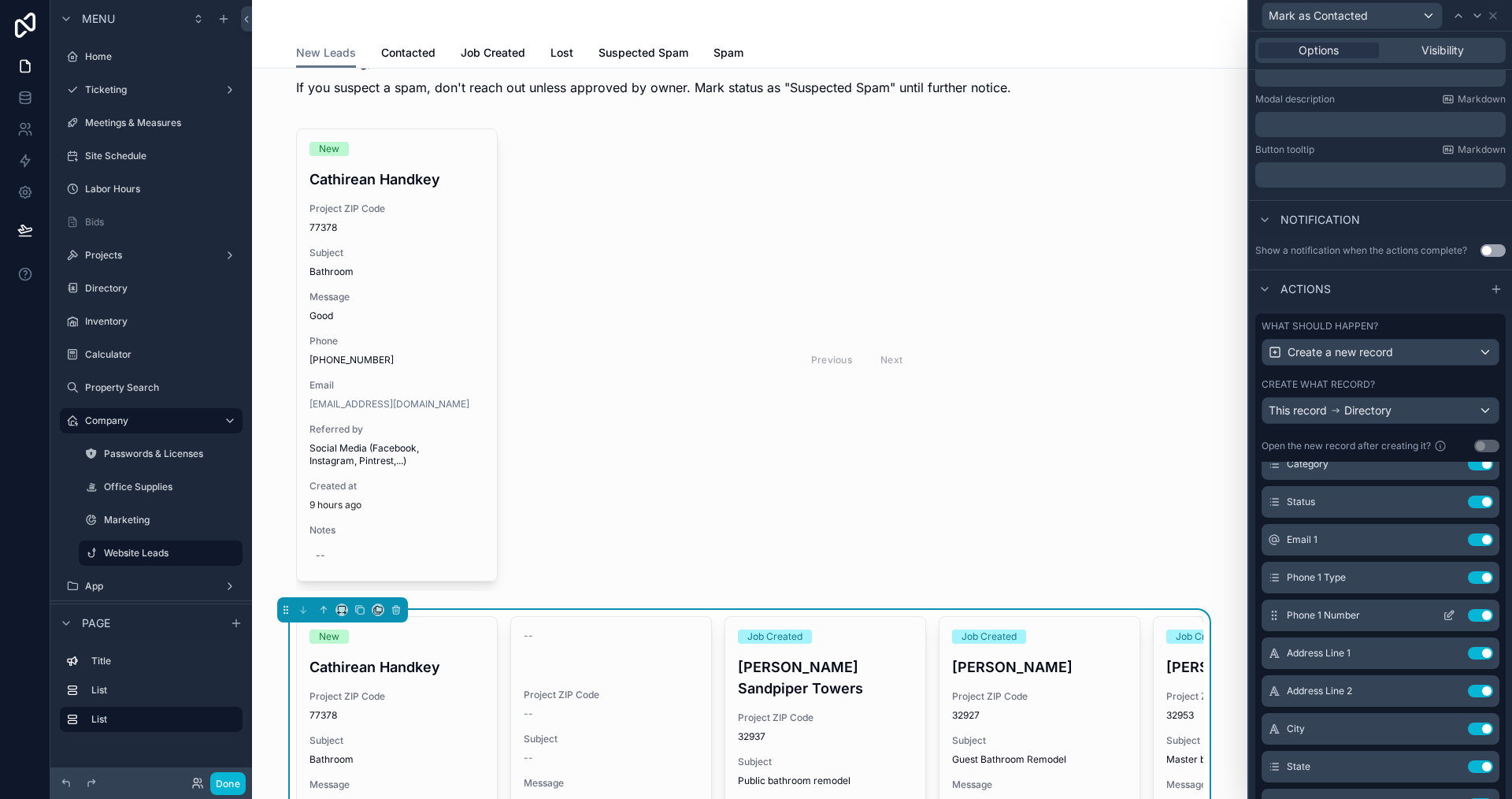
scroll to position [157, 0]
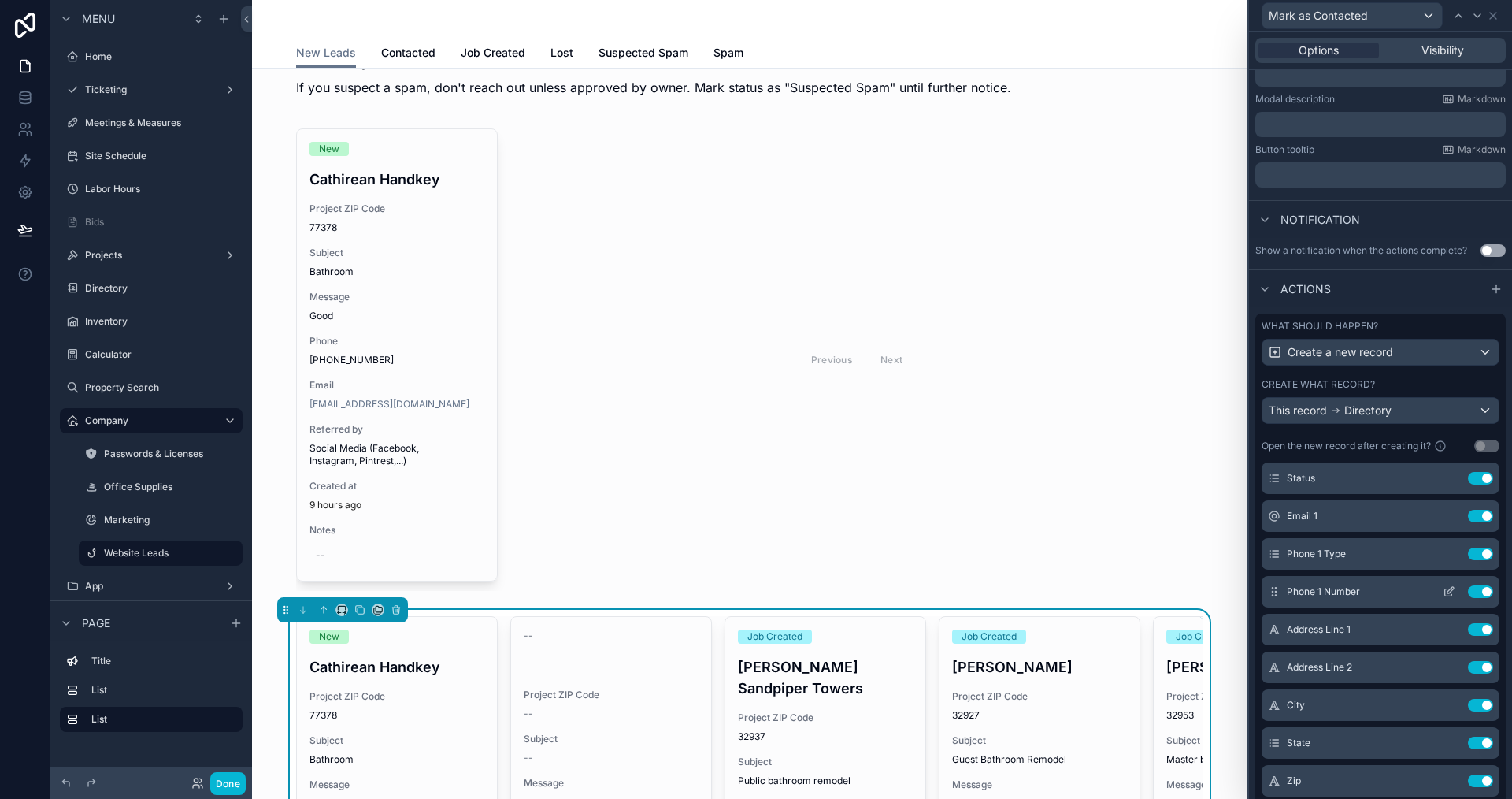
click at [1443, 586] on icon at bounding box center [1449, 591] width 12 height 12
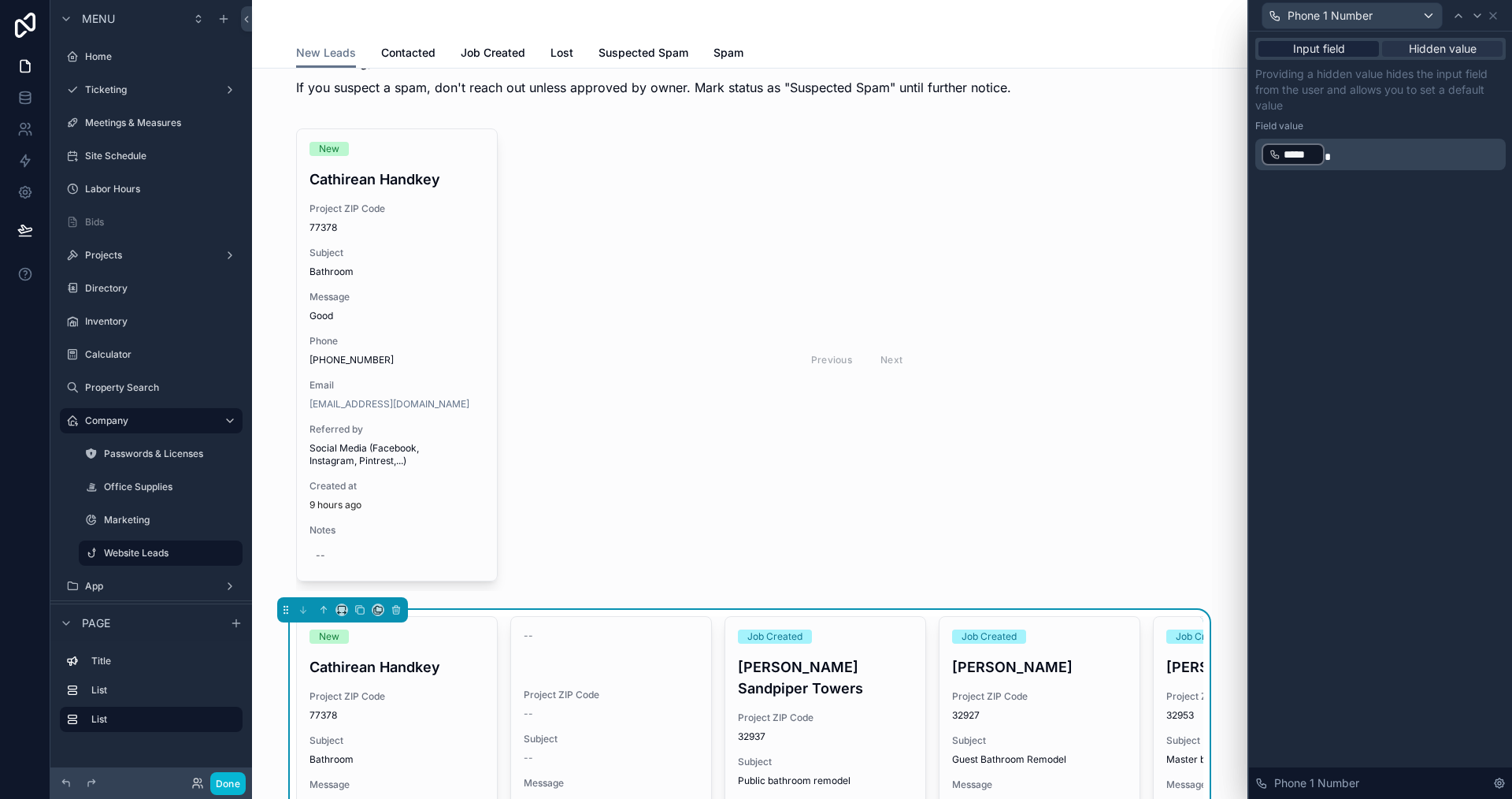
click at [1336, 49] on span "Input field" at bounding box center [1319, 49] width 52 height 16
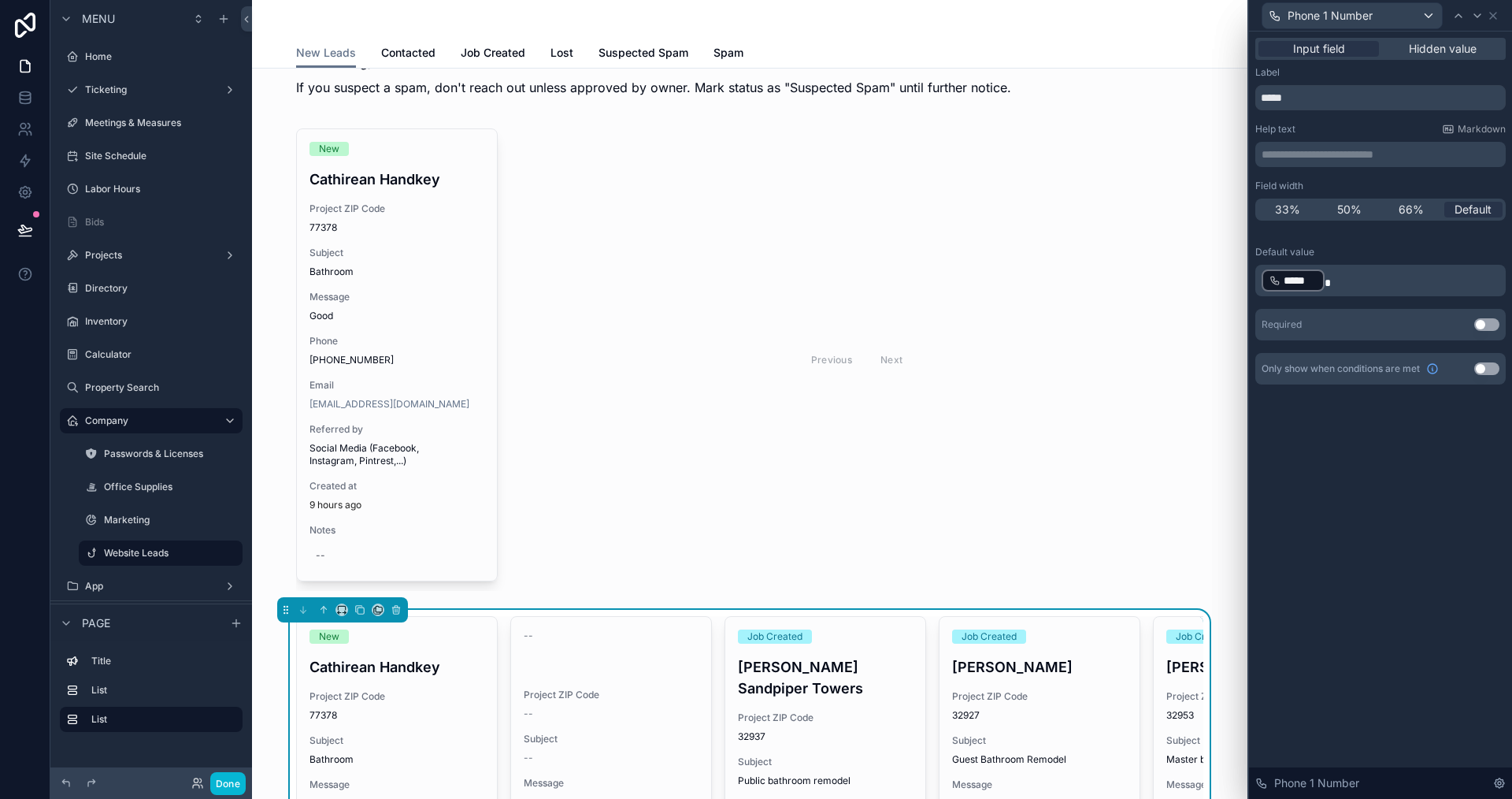
drag, startPoint x: 1425, startPoint y: 495, endPoint x: 1085, endPoint y: 612, distance: 359.6
click at [1413, 496] on div "**********" at bounding box center [1381, 414] width 263 height 767
click at [231, 783] on button "Done" at bounding box center [229, 783] width 36 height 23
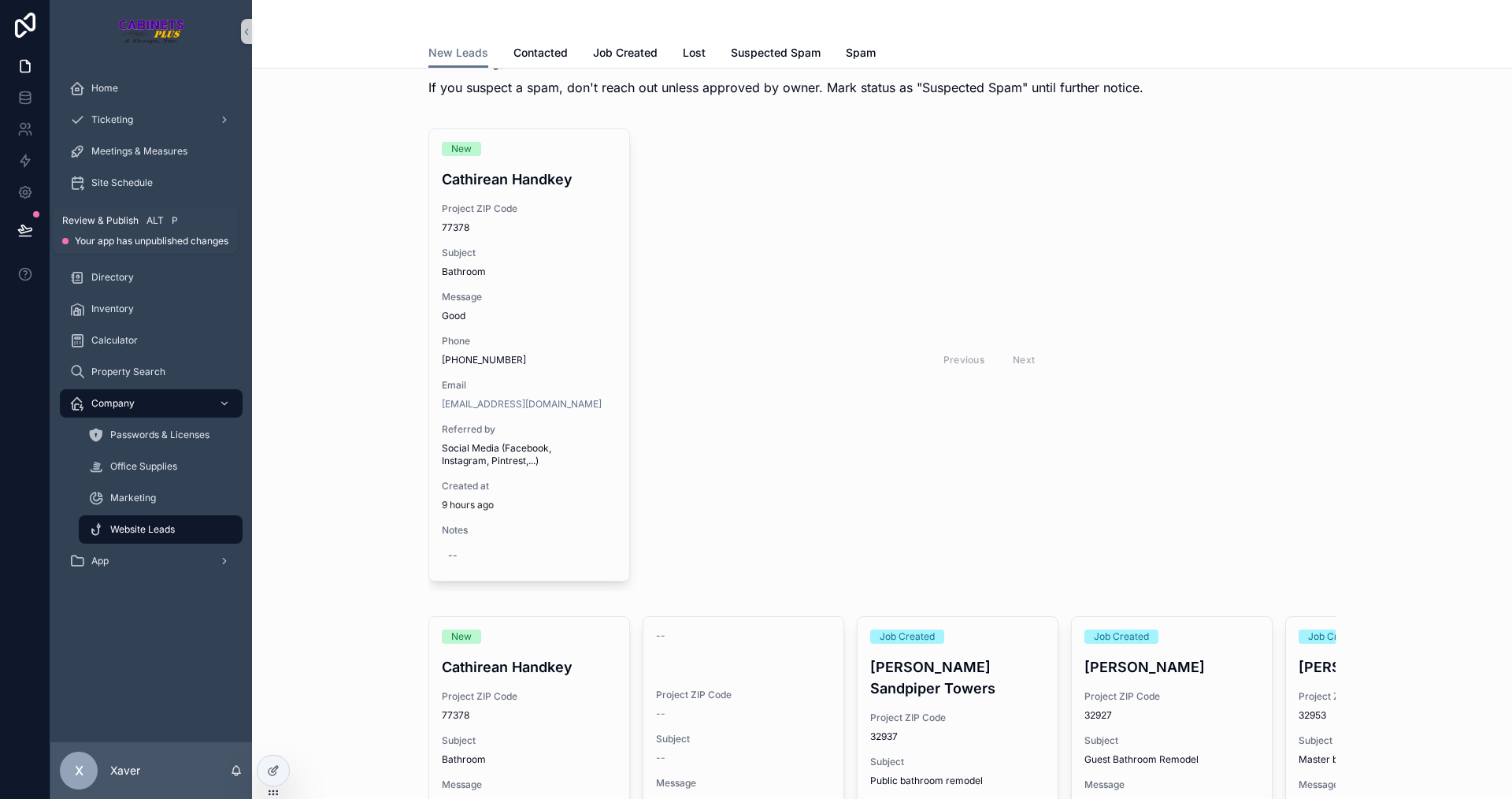
click at [31, 225] on icon at bounding box center [24, 230] width 16 height 16
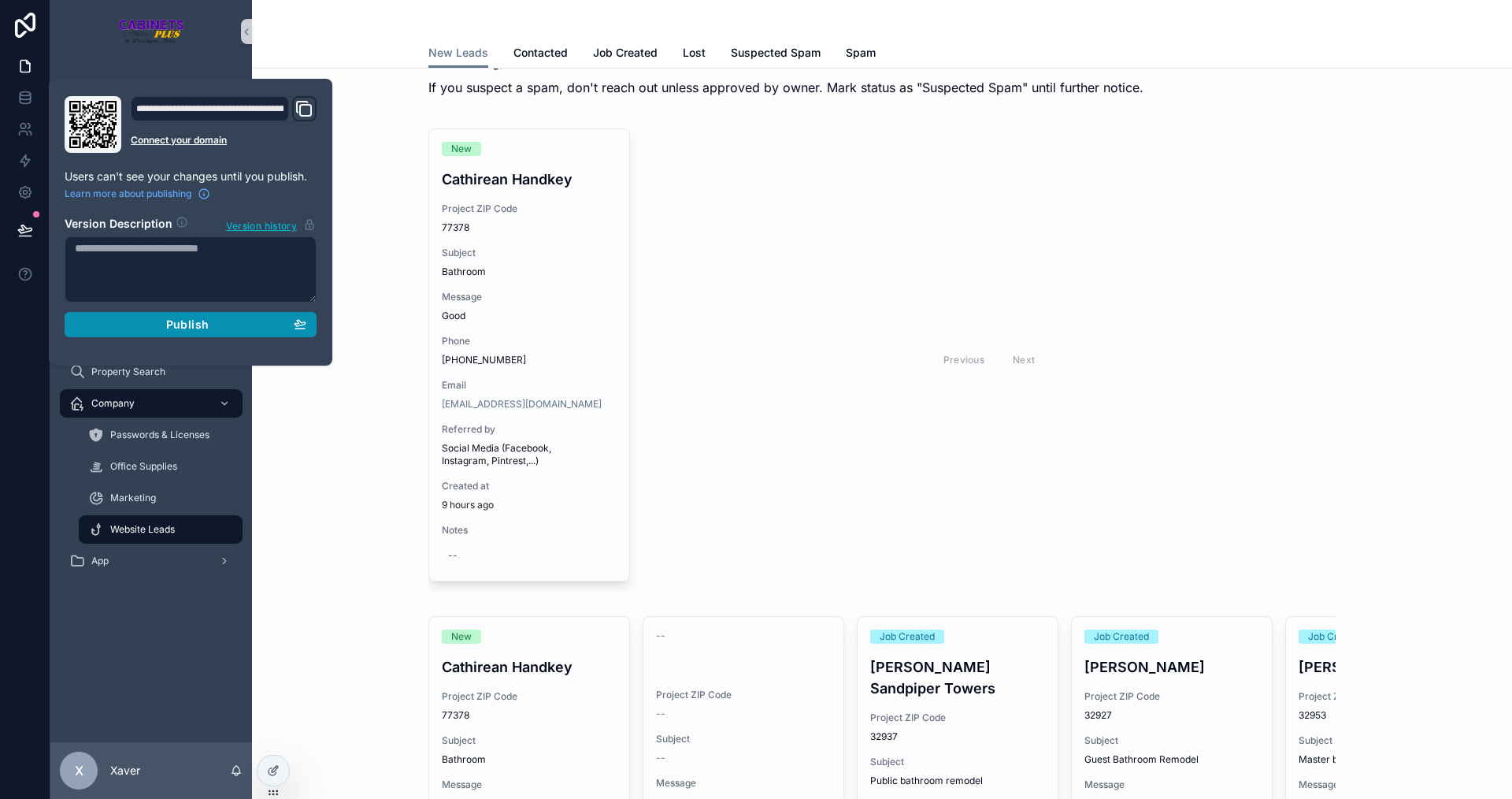
click at [234, 331] on button "Publish" at bounding box center [191, 325] width 252 height 25
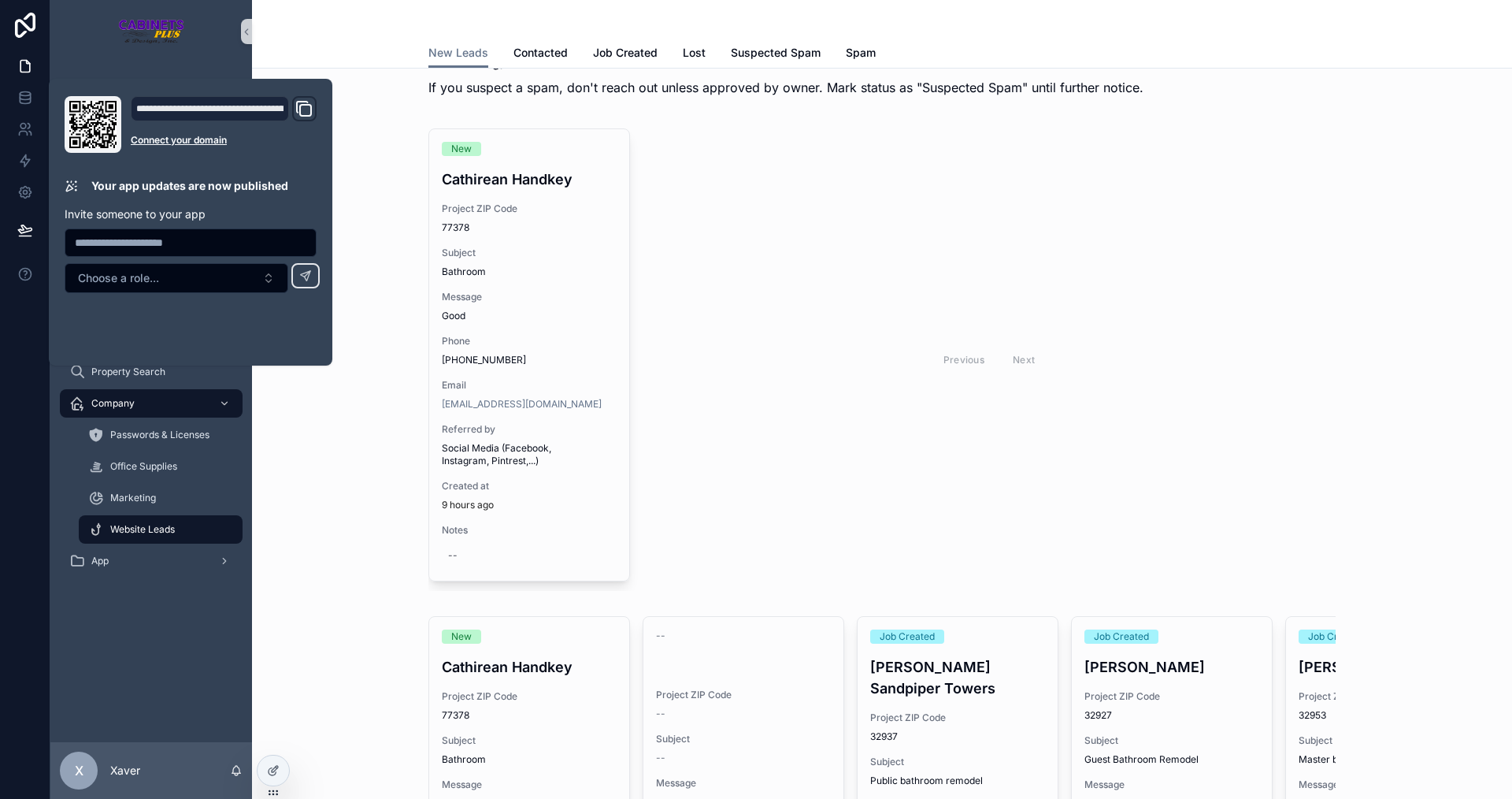
click at [324, 431] on div "New Cathirean Handkey Project ZIP Code 77378 Subject Bathroom Message Good Phon…" at bounding box center [882, 360] width 1235 height 475
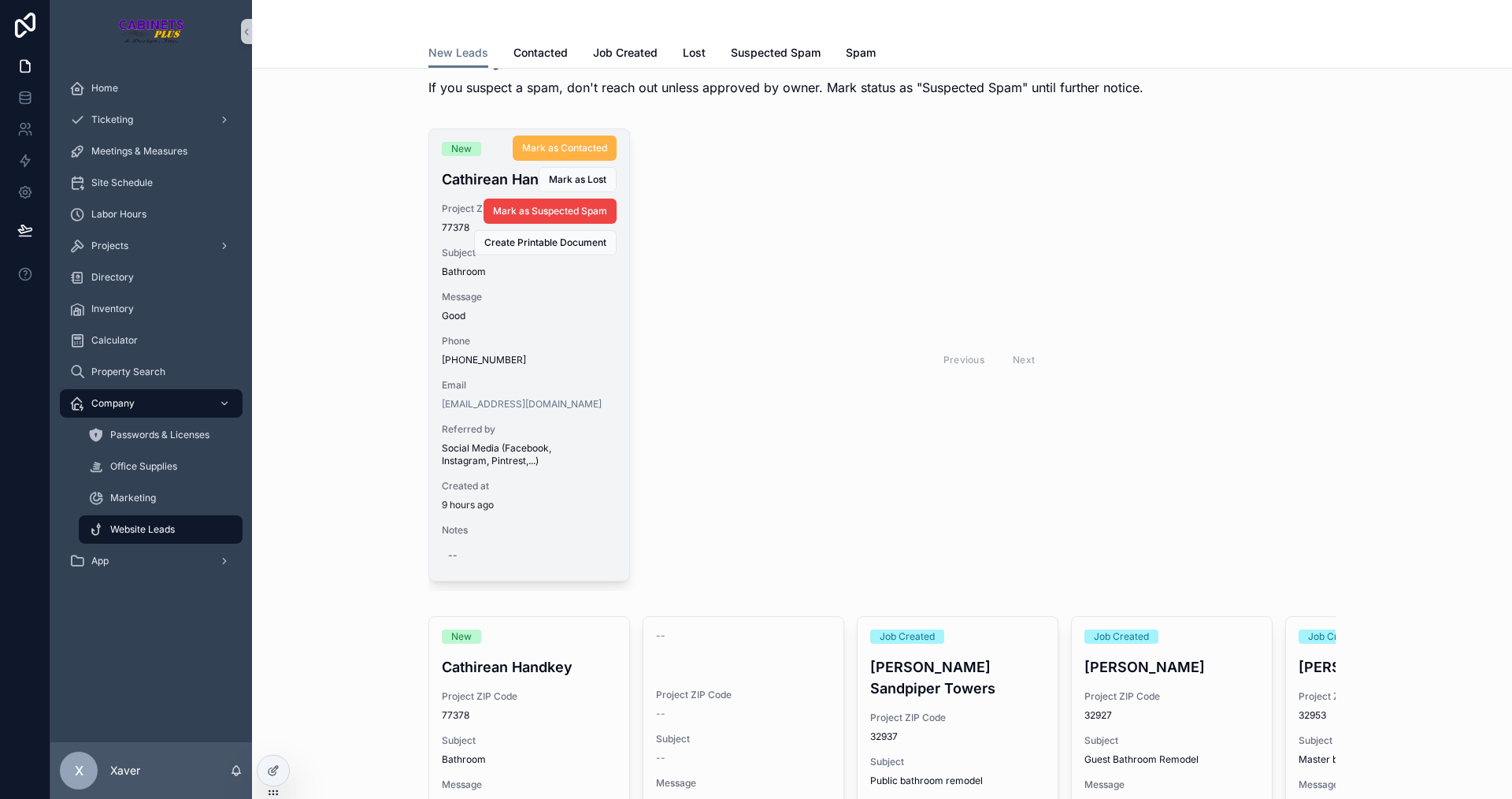
click at [533, 136] on button "Mark as Contacted" at bounding box center [565, 148] width 104 height 25
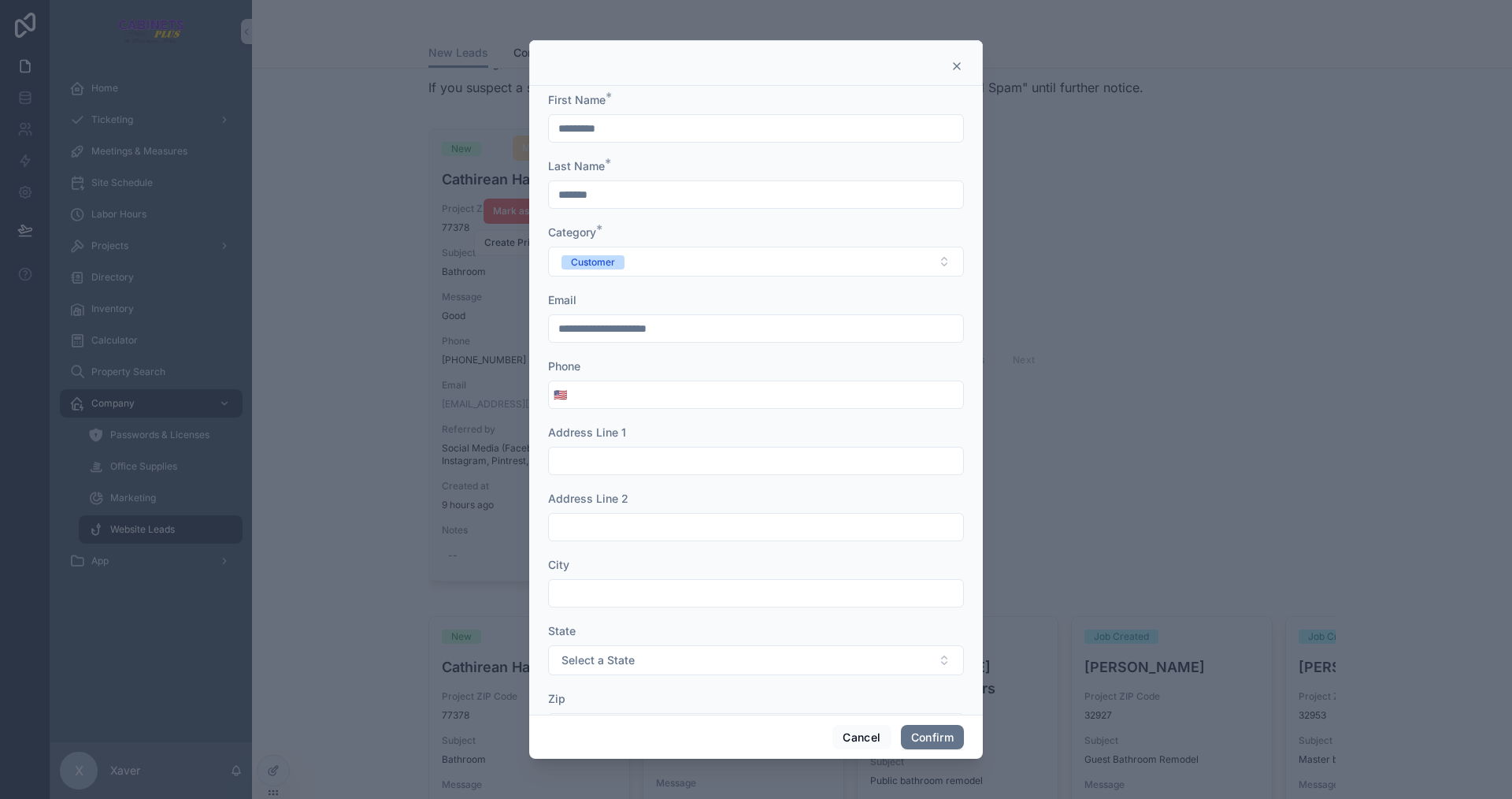
click at [1052, 315] on div at bounding box center [756, 399] width 1512 height 799
click at [851, 740] on button "Cancel" at bounding box center [862, 737] width 58 height 25
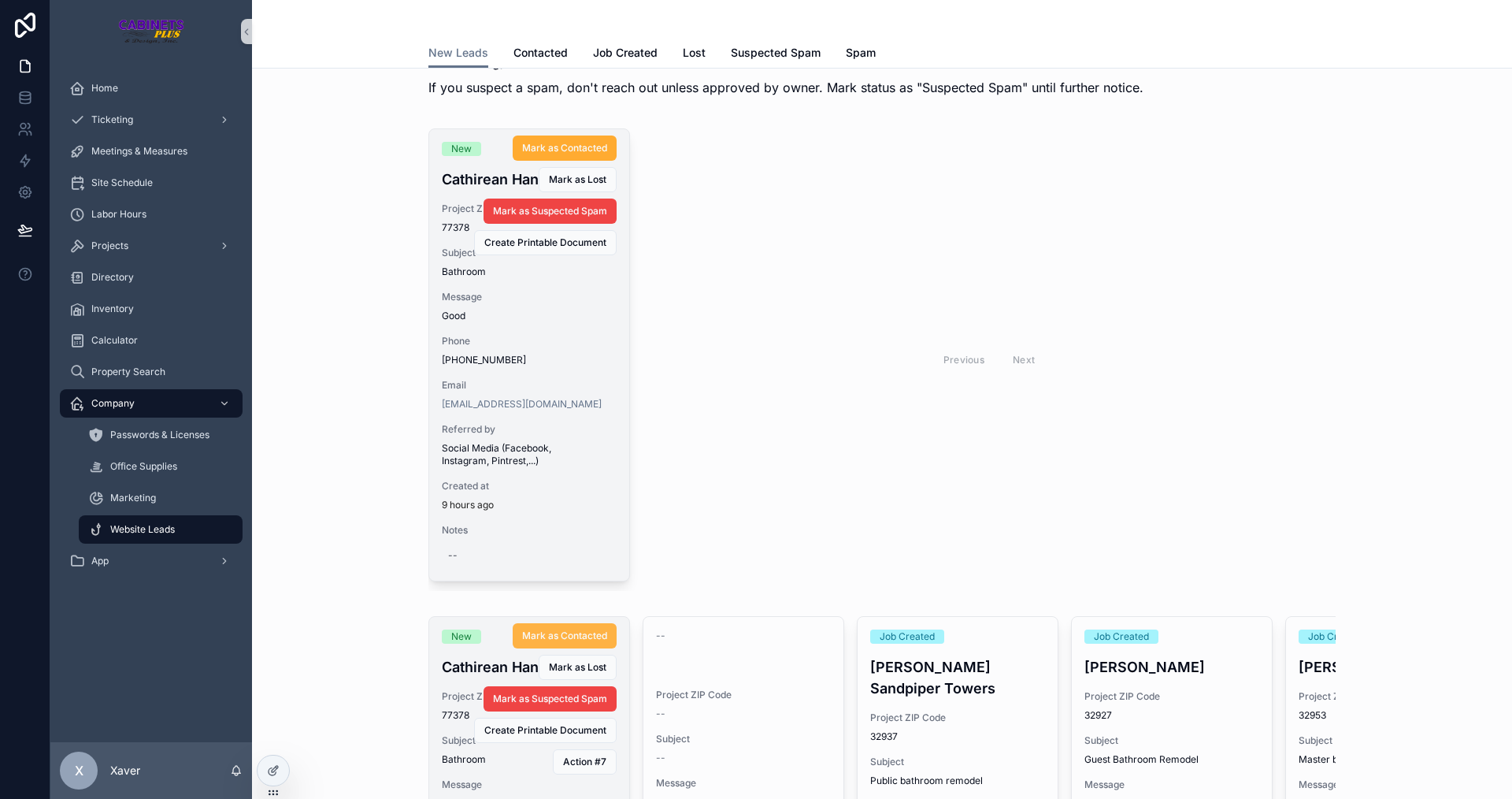
click at [551, 628] on button "Mark as Contacted" at bounding box center [565, 635] width 104 height 25
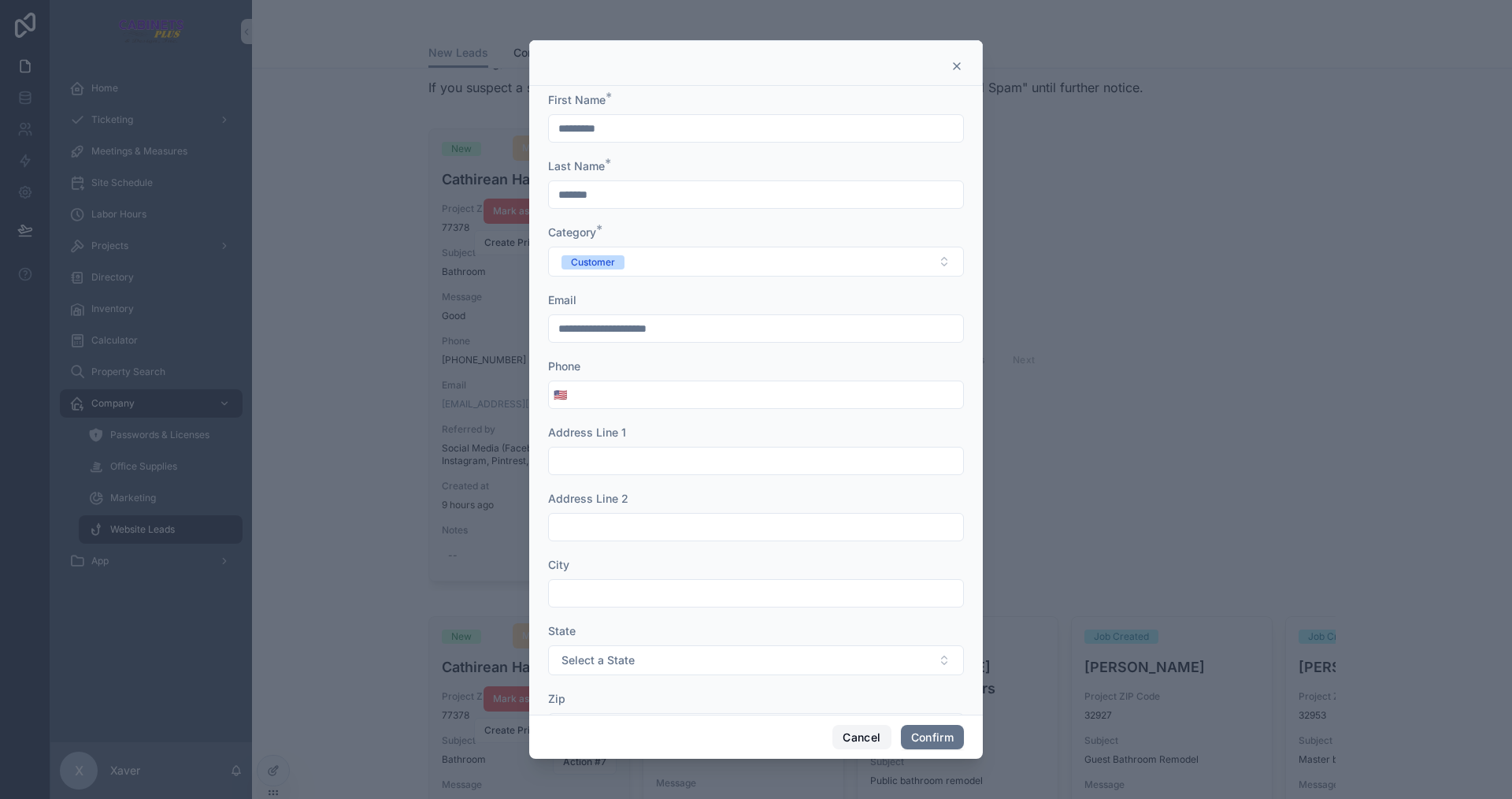
click at [841, 742] on button "Cancel" at bounding box center [862, 737] width 58 height 25
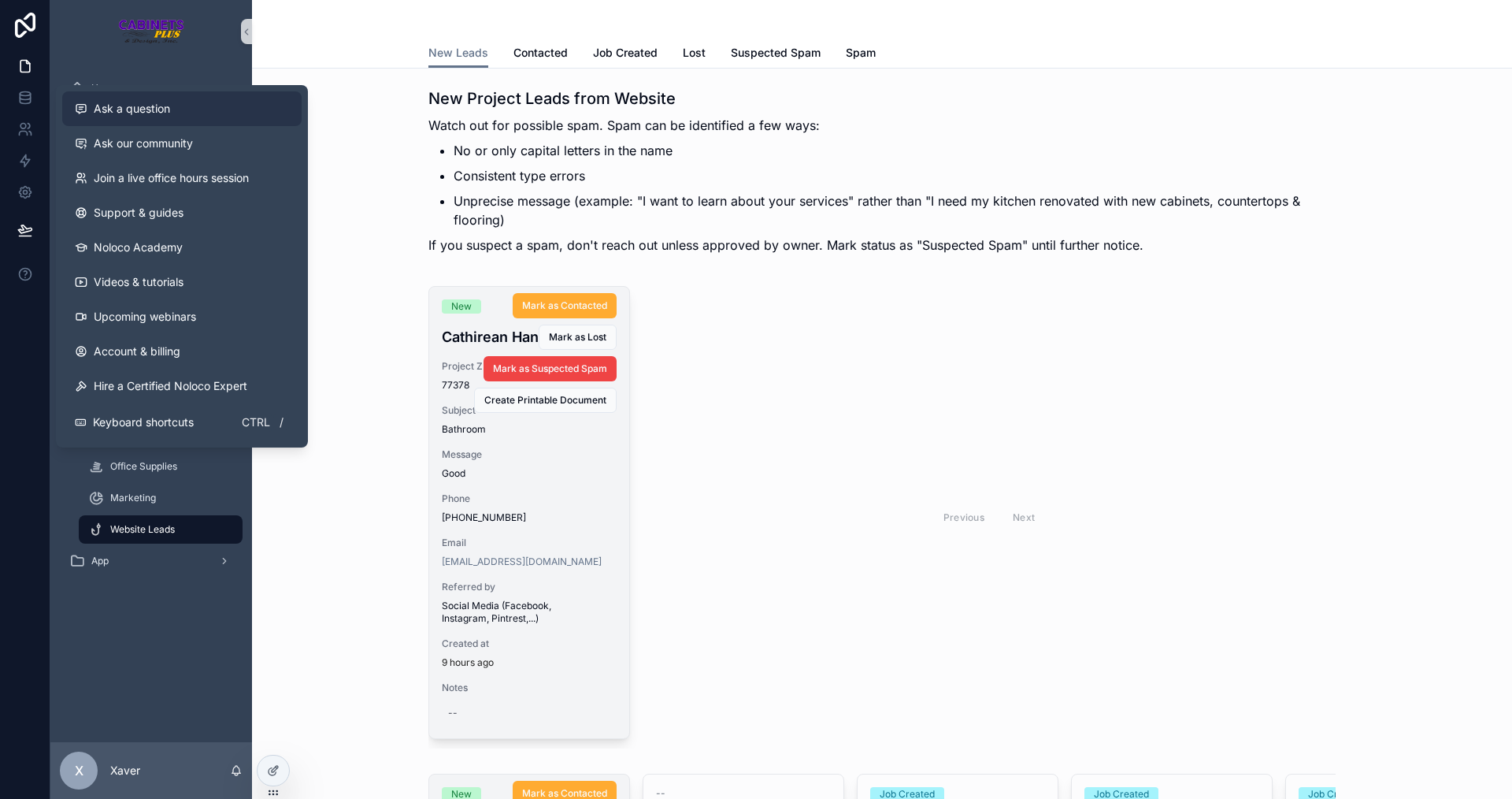
click at [133, 115] on span "Ask a question" at bounding box center [132, 108] width 76 height 16
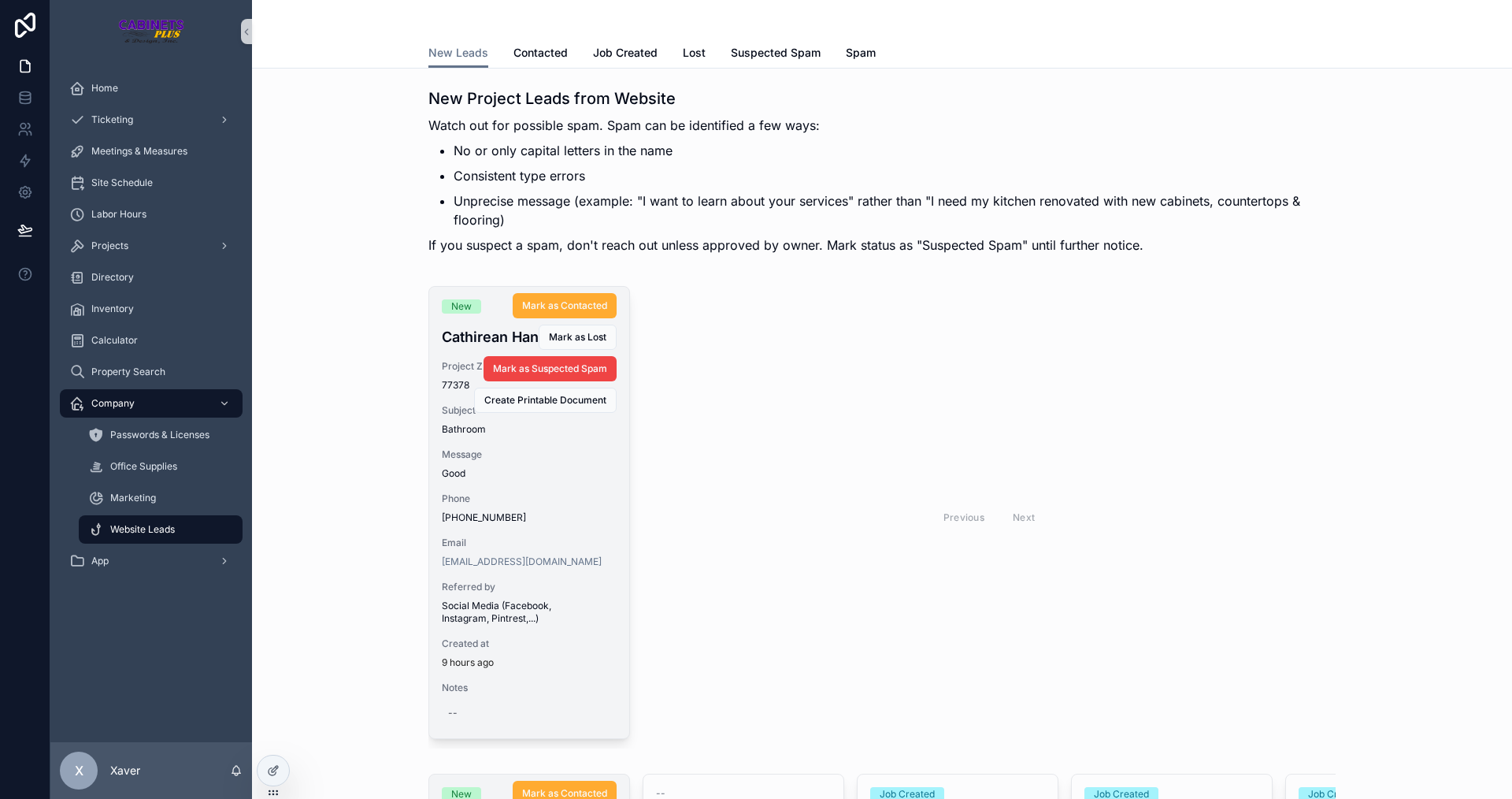
click at [447, 386] on div "Mark as Contacted [PERSON_NAME] as Lost Mark as Suspected Spam Create Printable…" at bounding box center [526, 350] width 182 height 126
drag, startPoint x: 450, startPoint y: 392, endPoint x: 438, endPoint y: 389, distance: 12.4
click at [450, 392] on div "Mark as Contacted [PERSON_NAME] as Lost Mark as Suspected Spam Create Printable…" at bounding box center [526, 350] width 182 height 126
drag, startPoint x: 426, startPoint y: 385, endPoint x: 457, endPoint y: 385, distance: 31.0
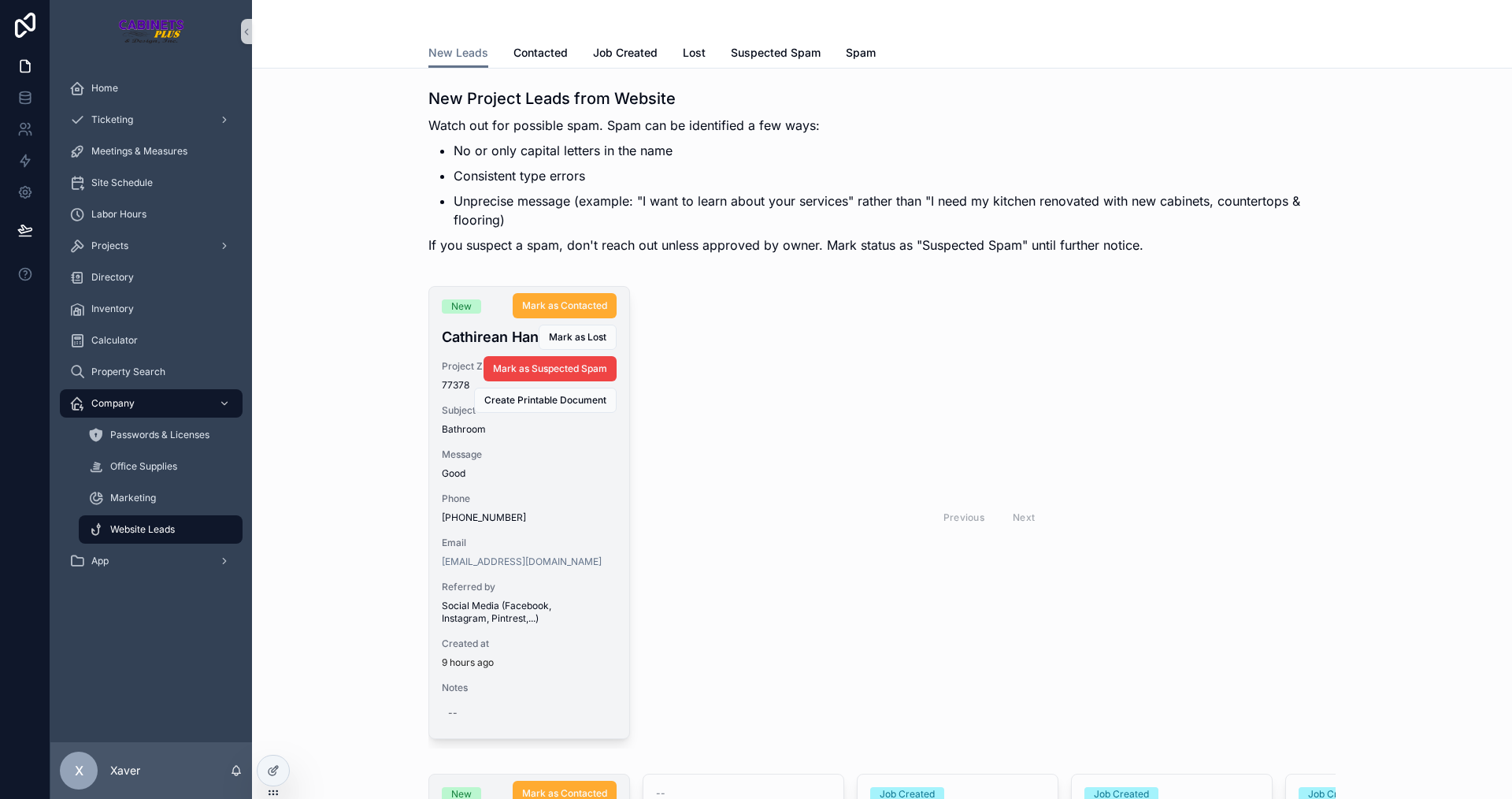
click at [457, 385] on div "Mark as Contacted [PERSON_NAME] as Lost Mark as Suspected Spam Create Printable…" at bounding box center [526, 350] width 194 height 126
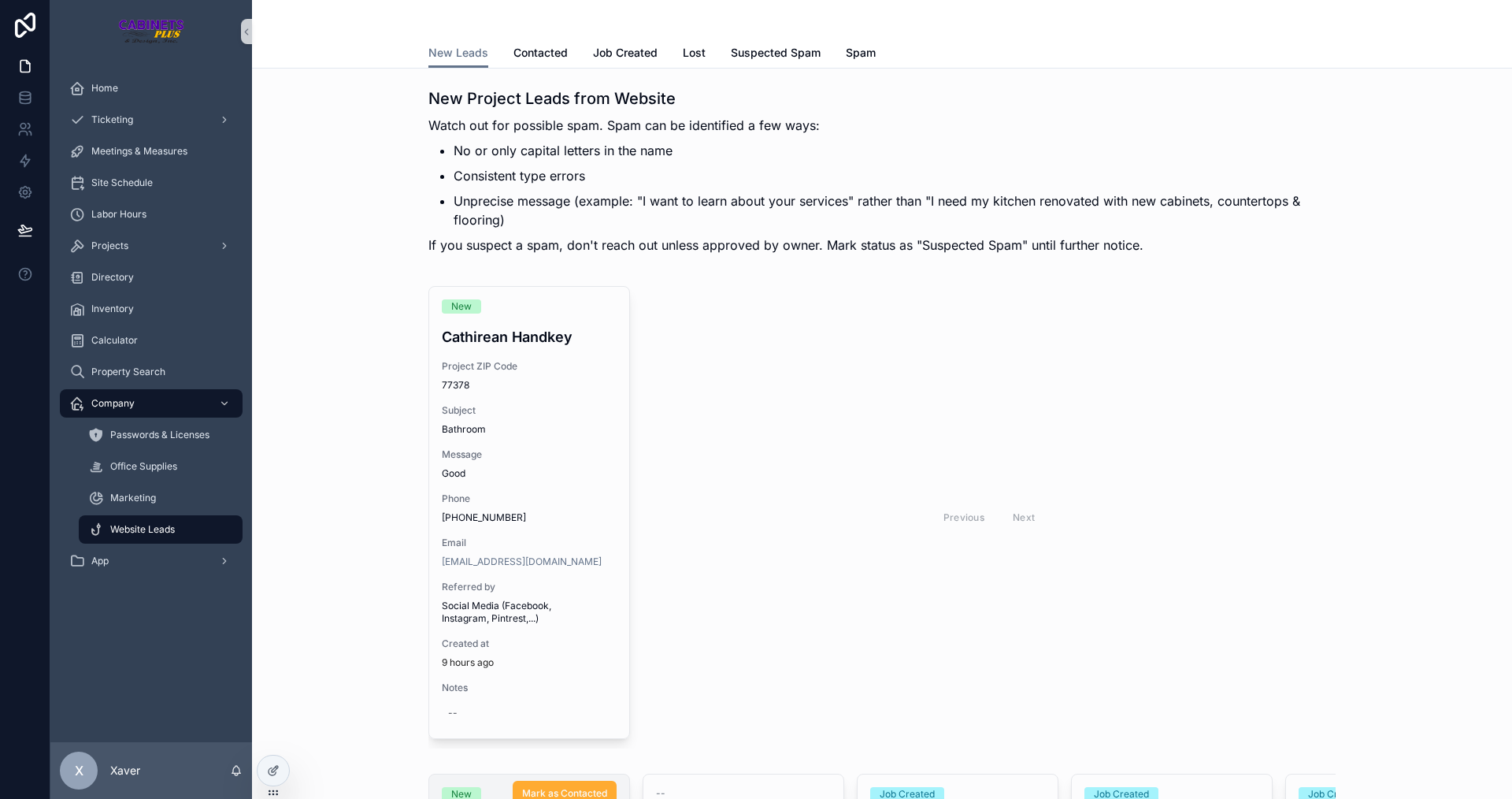
drag, startPoint x: 628, startPoint y: 456, endPoint x: 668, endPoint y: 453, distance: 40.1
click at [662, 453] on div "New Cathirean Handkey Project ZIP Code 77378 Subject Bathroom Message Good Phon…" at bounding box center [882, 517] width 907 height 462
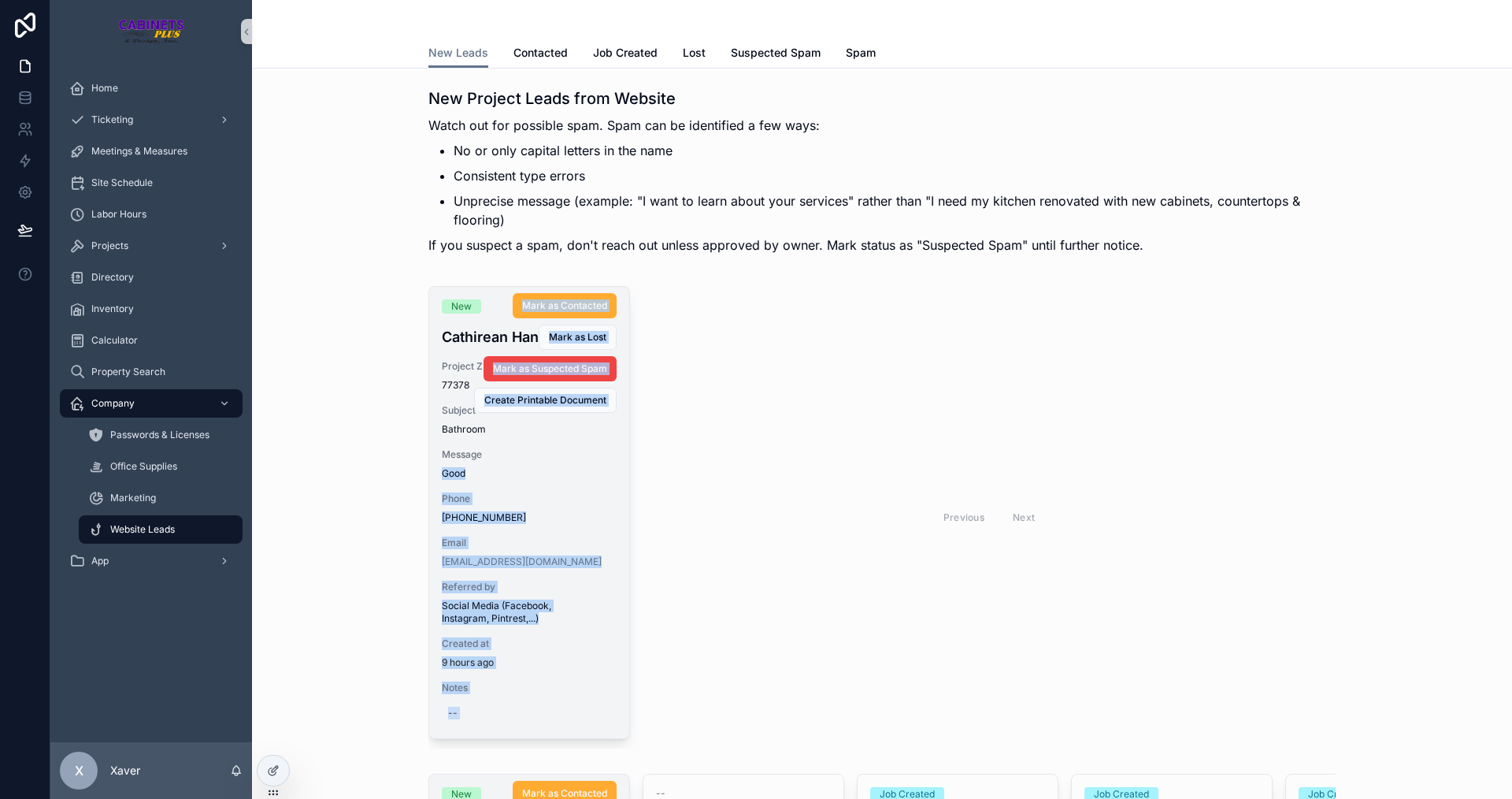
click at [449, 381] on div "Mark as Contacted [PERSON_NAME] as Lost Mark as Suspected Spam Create Printable…" at bounding box center [526, 350] width 182 height 126
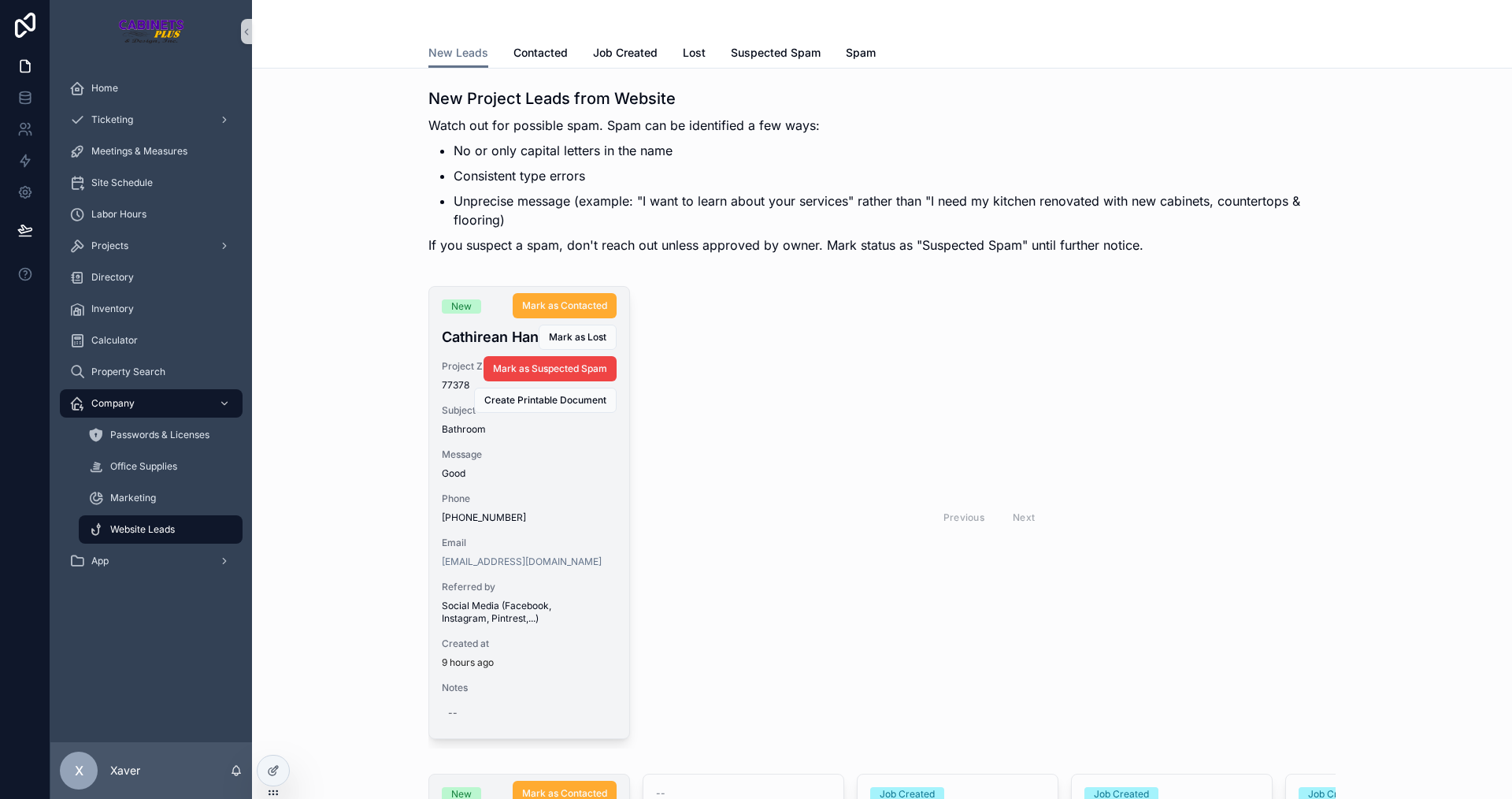
drag, startPoint x: 433, startPoint y: 386, endPoint x: 471, endPoint y: 386, distance: 38.0
click at [471, 386] on div "Mark as Contacted [PERSON_NAME] as Lost Mark as Suspected Spam Create Printable…" at bounding box center [526, 350] width 182 height 126
drag, startPoint x: 467, startPoint y: 384, endPoint x: 428, endPoint y: 374, distance: 40.3
click at [429, 374] on div "Mark as Contacted [PERSON_NAME] as Lost Mark as Suspected Spam Create Printable…" at bounding box center [526, 350] width 194 height 126
click at [444, 386] on div "Mark as Contacted [PERSON_NAME] as Lost Mark as Suspected Spam Create Printable…" at bounding box center [526, 350] width 182 height 126
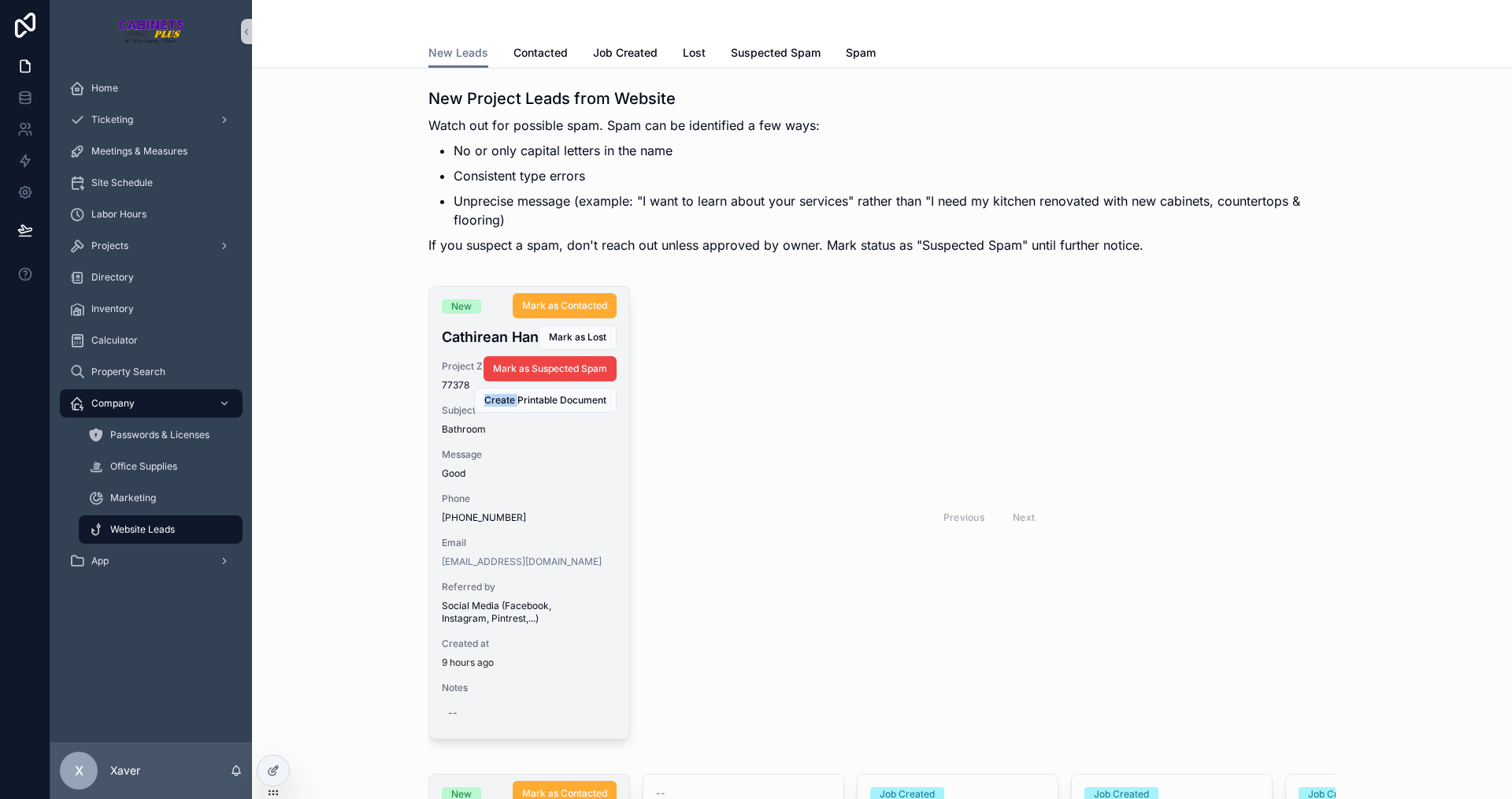
click at [444, 386] on div "Mark as Contacted [PERSON_NAME] as Lost Mark as Suspected Spam Create Printable…" at bounding box center [526, 350] width 182 height 126
click at [436, 375] on div "Mark as Contacted [PERSON_NAME] as Lost Mark as Suspected Spam Create Printable…" at bounding box center [526, 350] width 182 height 126
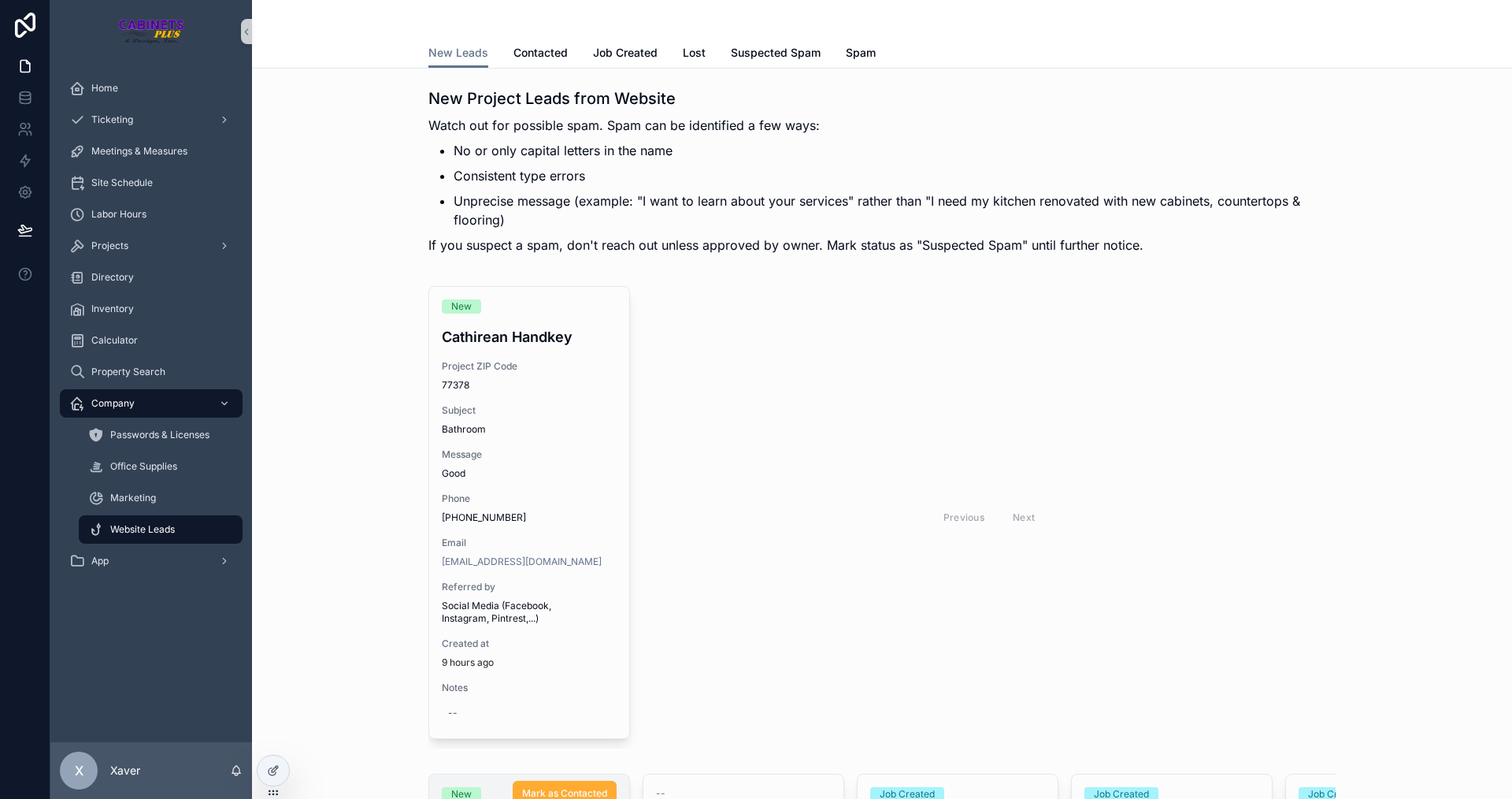
click at [406, 390] on div "New Cathirean Handkey Project ZIP Code 77378 Subject Bathroom Message Good Phon…" at bounding box center [882, 517] width 1235 height 475
click at [682, 481] on div "Previous Next" at bounding box center [989, 517] width 693 height 462
drag, startPoint x: 553, startPoint y: 302, endPoint x: 650, endPoint y: 365, distance: 115.7
click at [650, 365] on div "New Cathirean Handkey Project ZIP Code 77378 Subject Bathroom Message Good Phon…" at bounding box center [882, 517] width 907 height 462
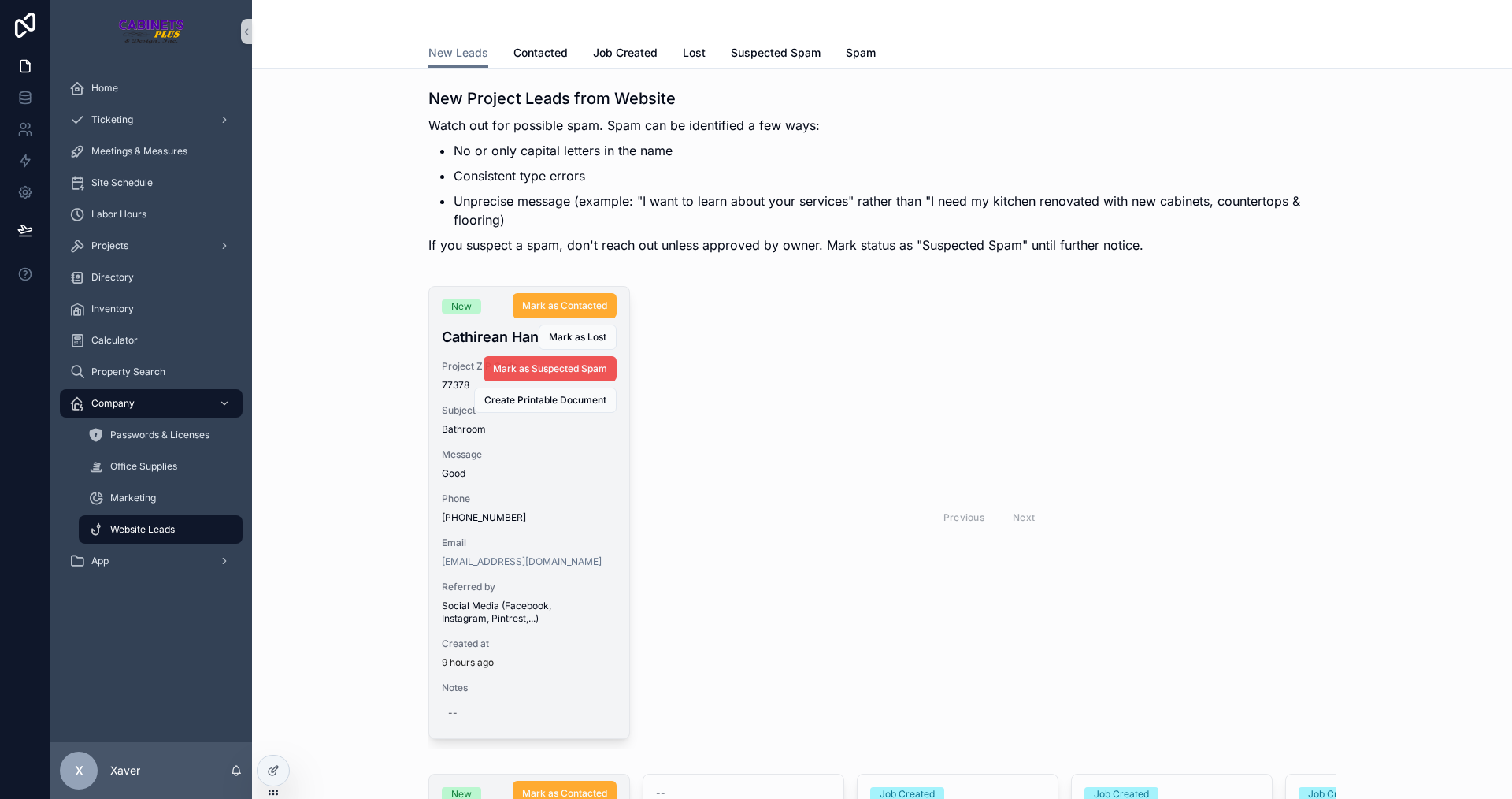
click at [565, 370] on span "Mark as Suspected Spam" at bounding box center [549, 368] width 114 height 12
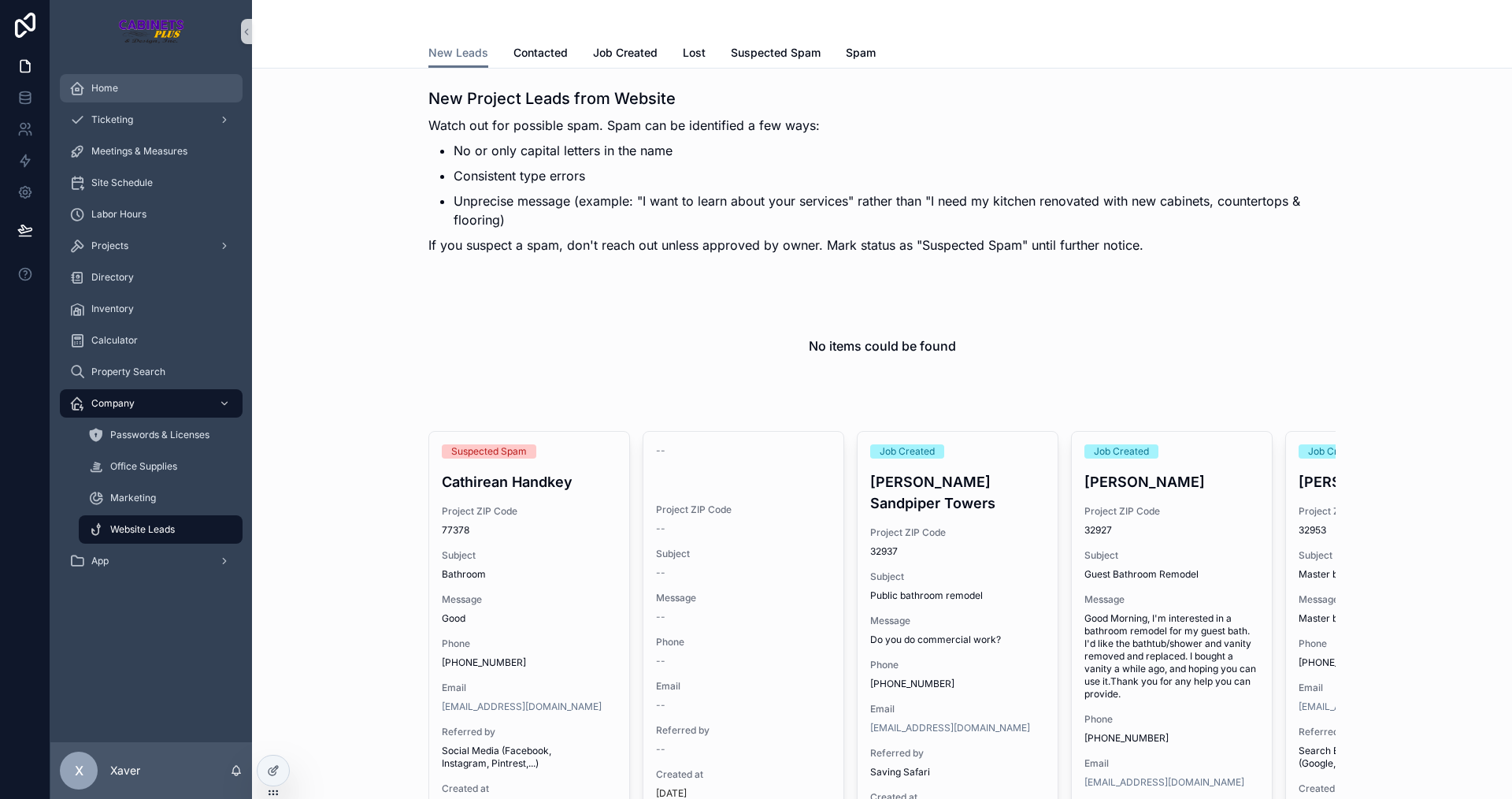
click at [132, 86] on div "Home" at bounding box center [151, 88] width 164 height 25
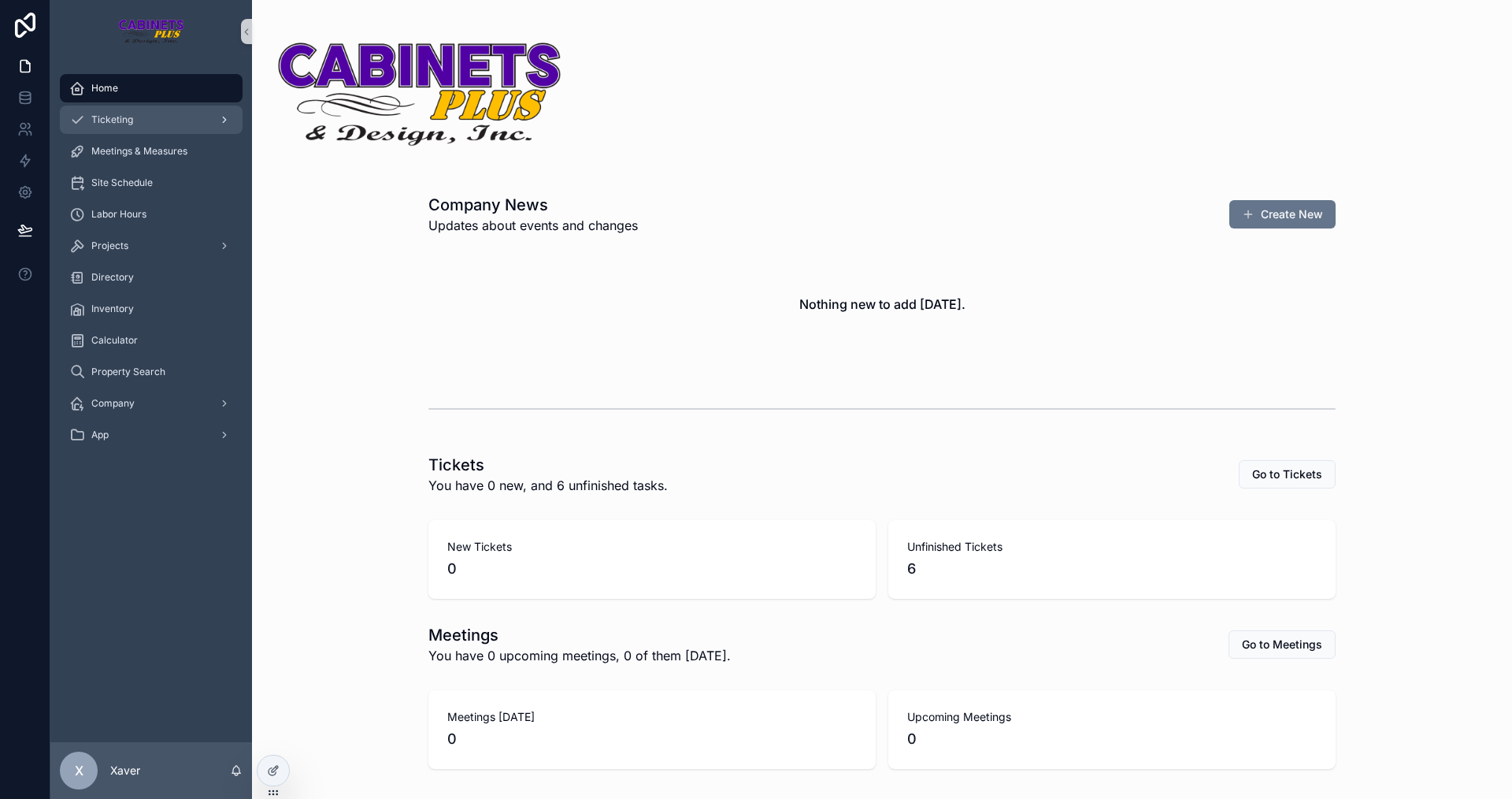
click at [137, 133] on link "Ticketing" at bounding box center [151, 120] width 183 height 28
